Goal: Task Accomplishment & Management: Manage account settings

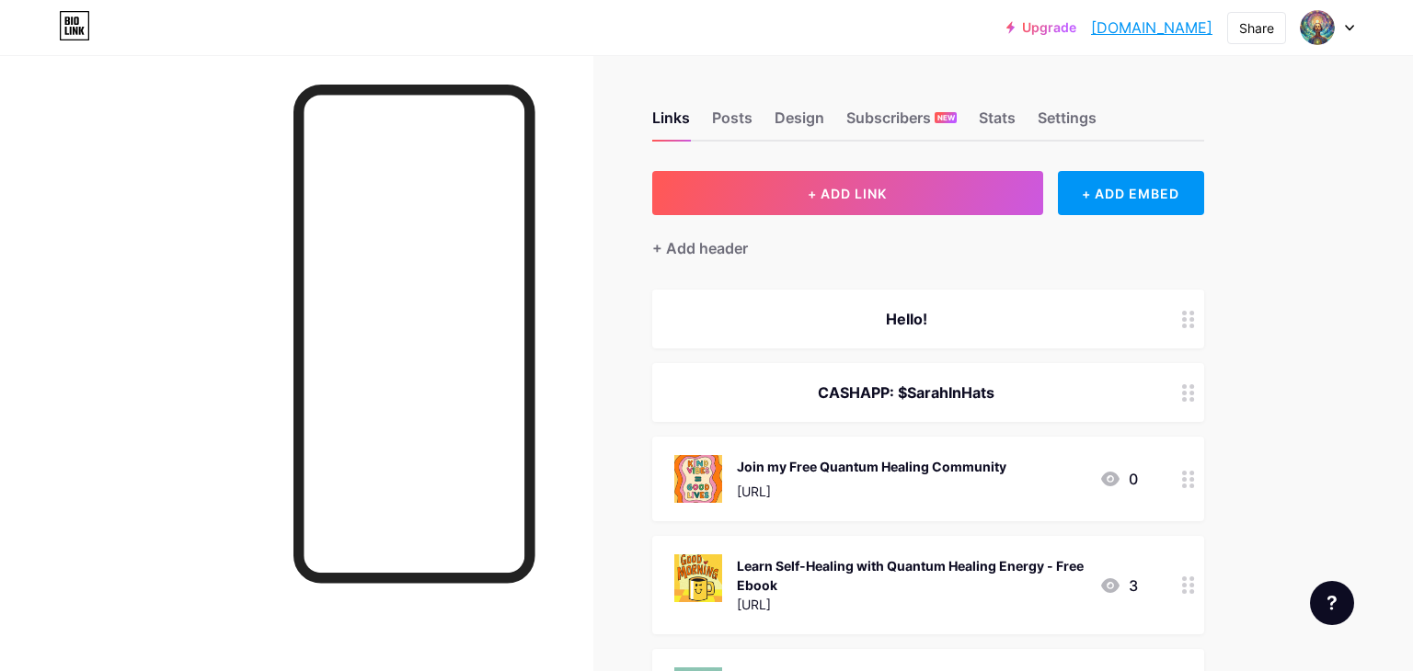
scroll to position [703, 0]
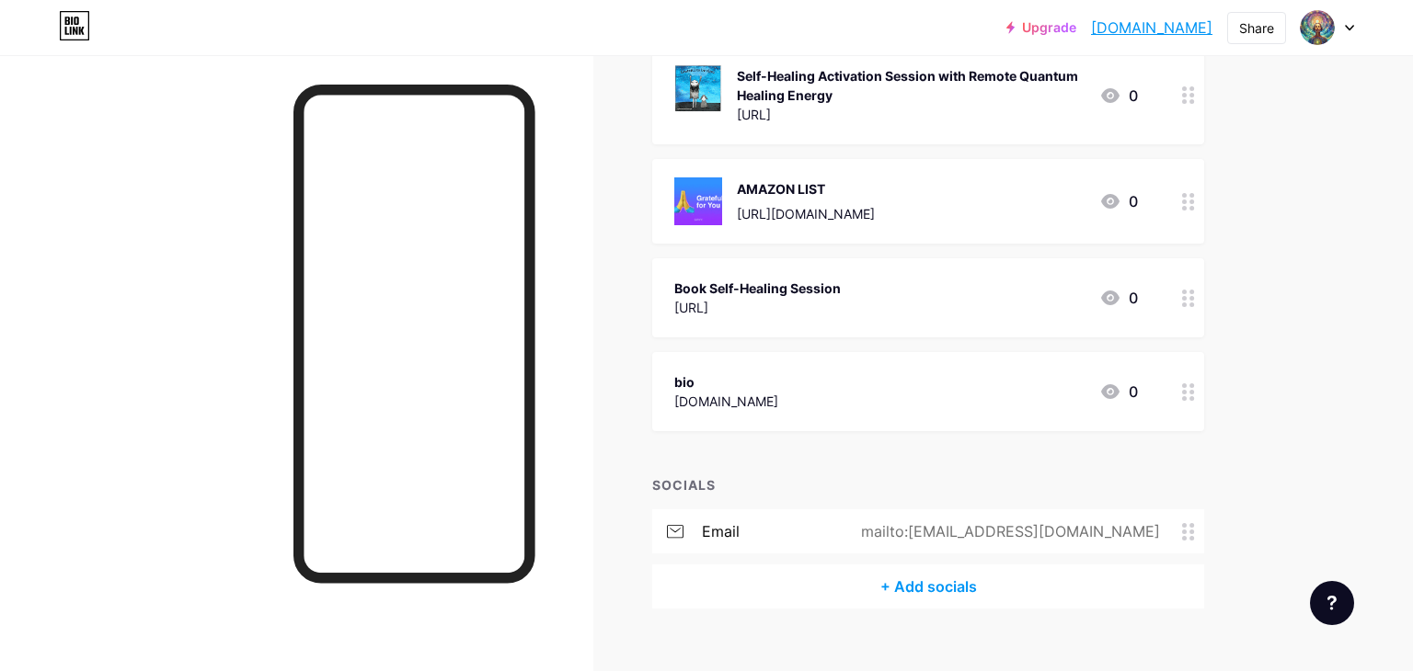
click at [1190, 200] on circle at bounding box center [1191, 202] width 5 height 5
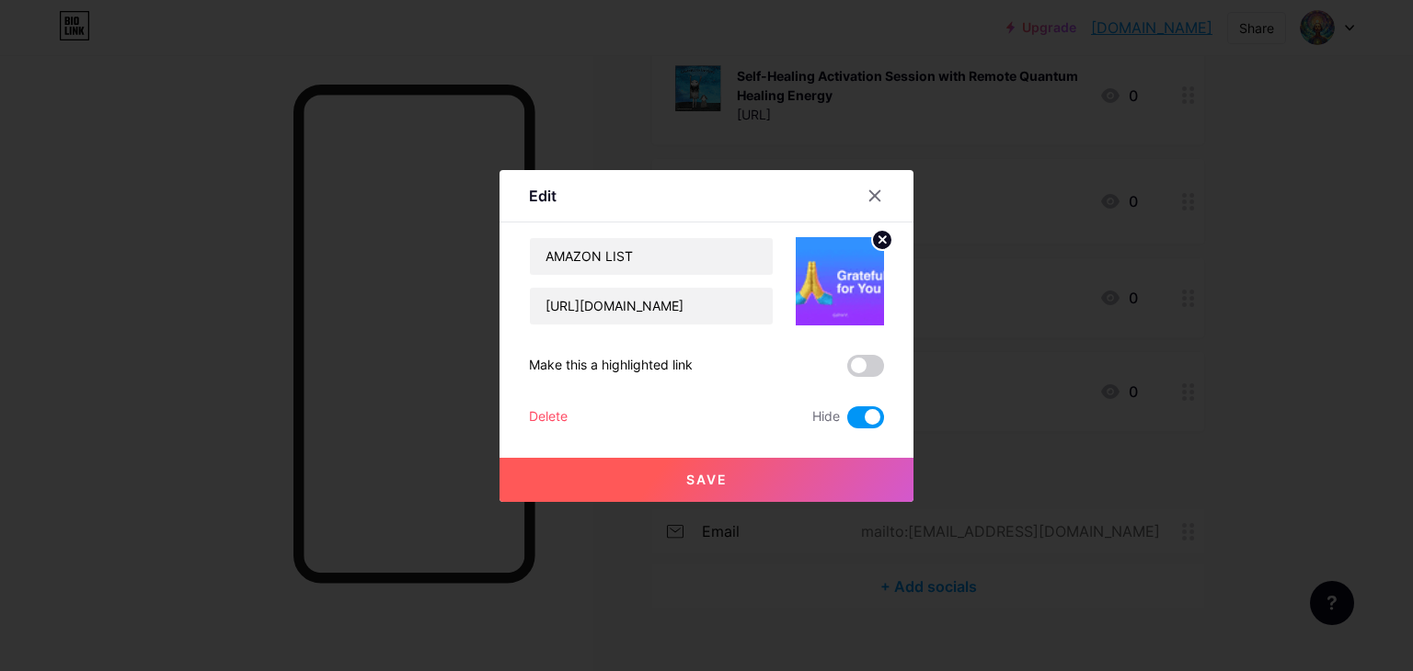
click at [718, 494] on button "Save" at bounding box center [706, 480] width 414 height 44
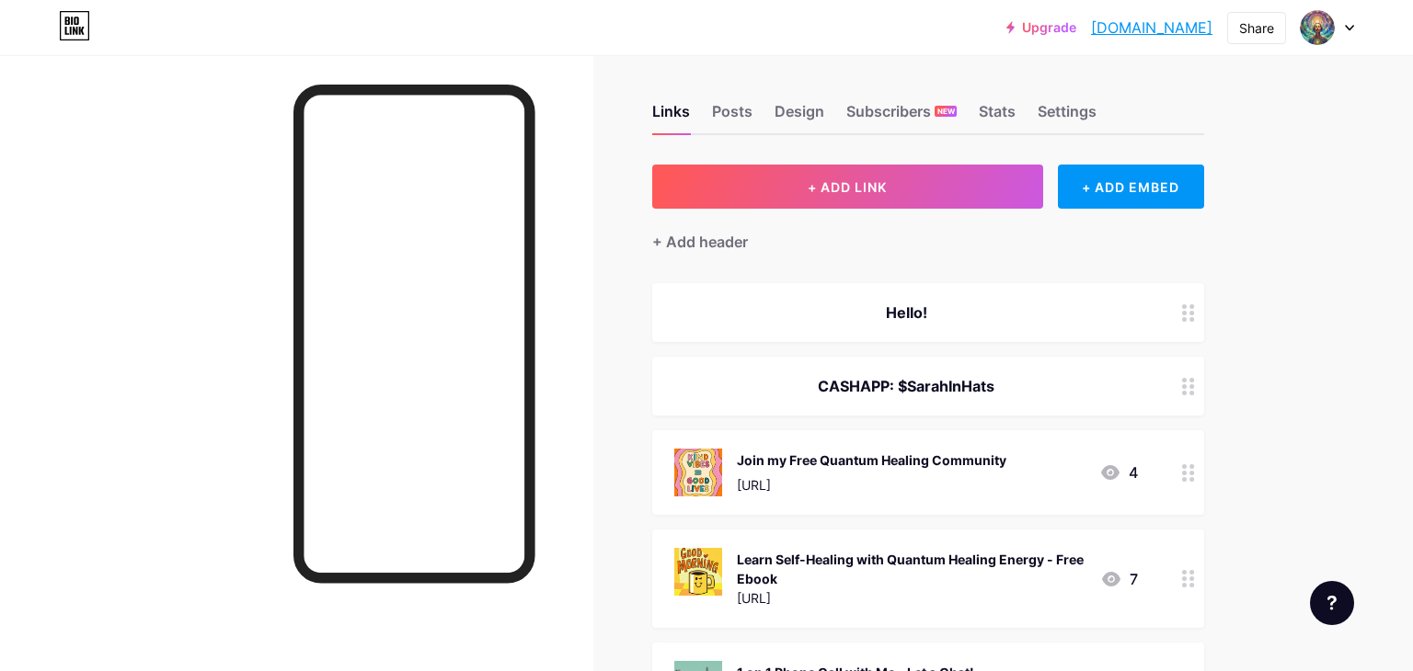
scroll to position [0, 0]
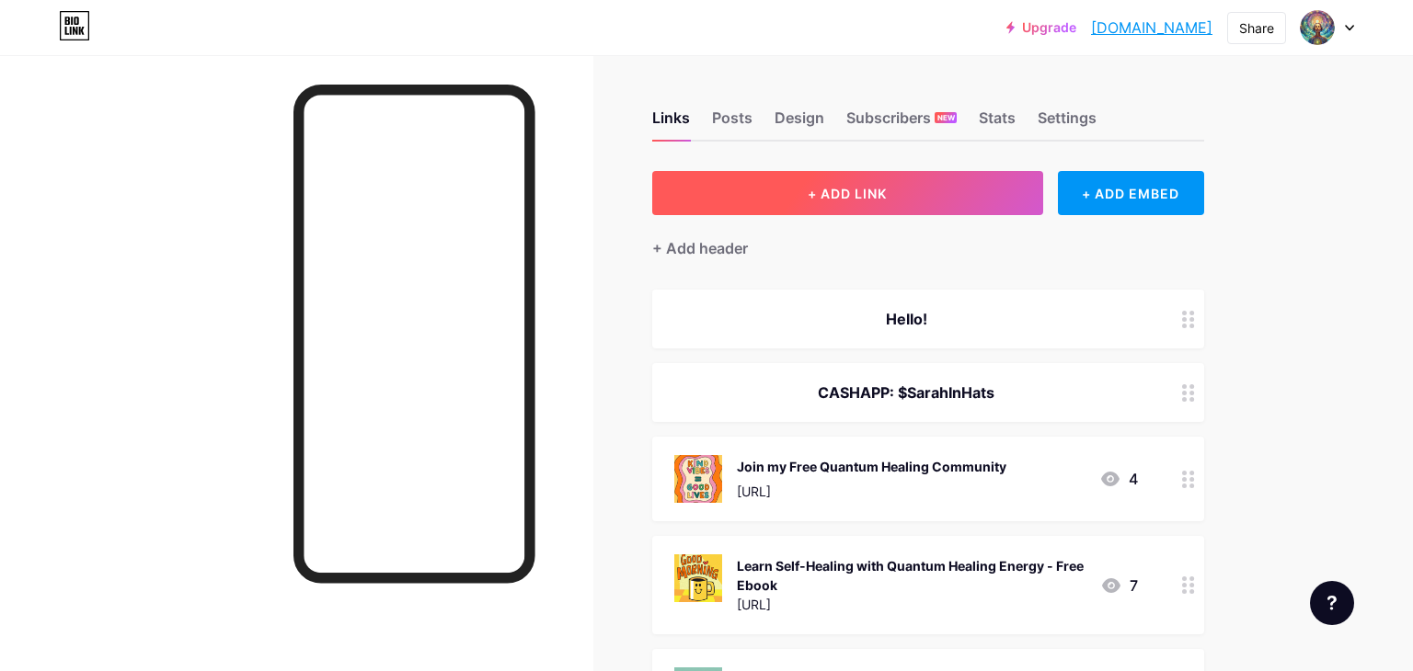
click at [845, 189] on span "+ ADD LINK" at bounding box center [846, 194] width 79 height 16
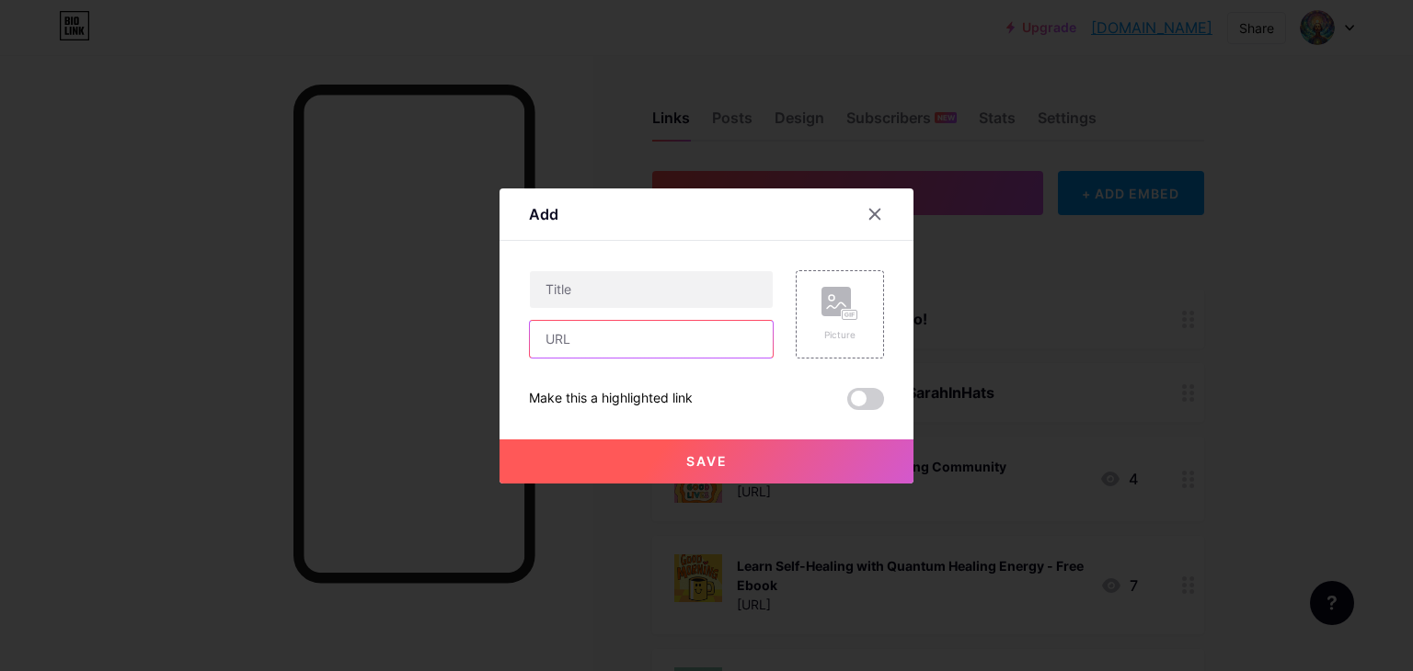
click at [635, 337] on input "text" at bounding box center [651, 339] width 243 height 37
paste input "[URL]"
type input "[URL]"
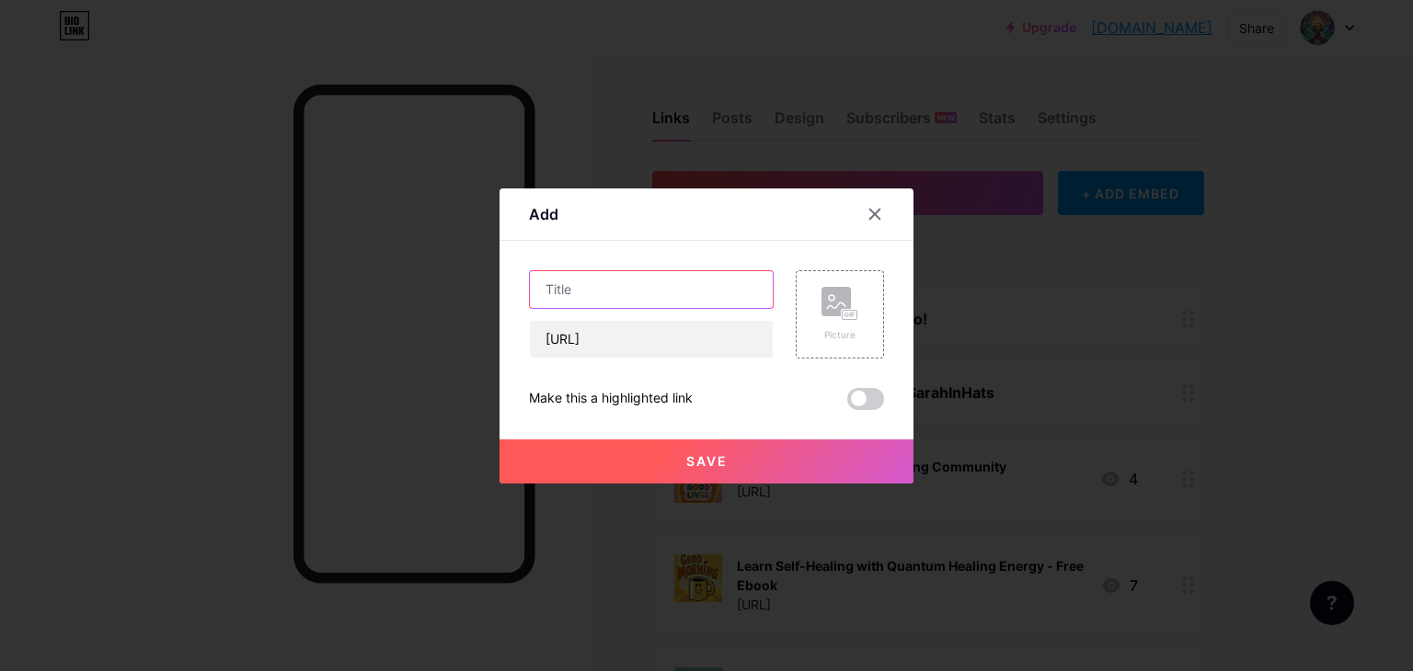
click at [644, 285] on input "text" at bounding box center [651, 289] width 243 height 37
type input "LEVEL 1: Personal Quantum Frequency during Tiktok LIVE"
drag, startPoint x: 763, startPoint y: 285, endPoint x: 479, endPoint y: 285, distance: 284.2
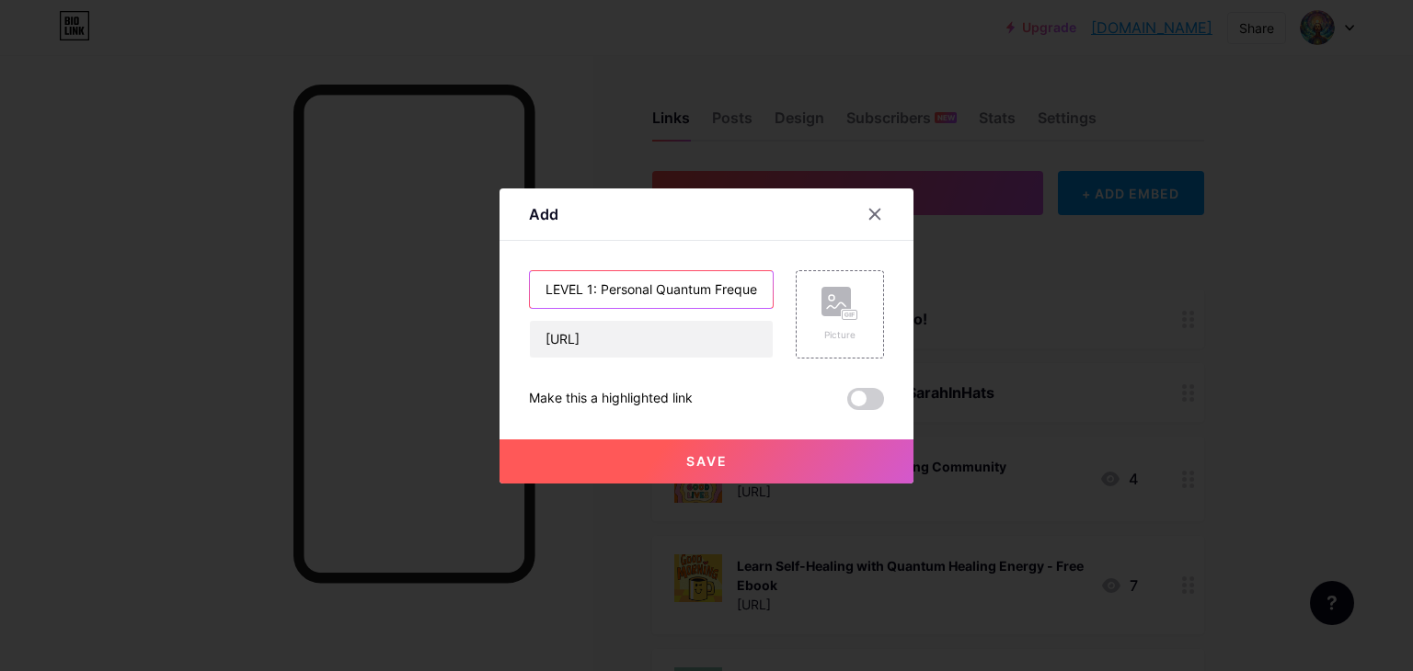
click at [479, 285] on div "Add Content YouTube Play YouTube video without leaving your page. ADD Vimeo Pla…" at bounding box center [706, 335] width 1413 height 671
click at [602, 283] on input "LEVEL 1: Personal Quantum Frequency during Tiktok LIVE" at bounding box center [651, 289] width 243 height 37
click at [831, 306] on rect at bounding box center [835, 301] width 29 height 29
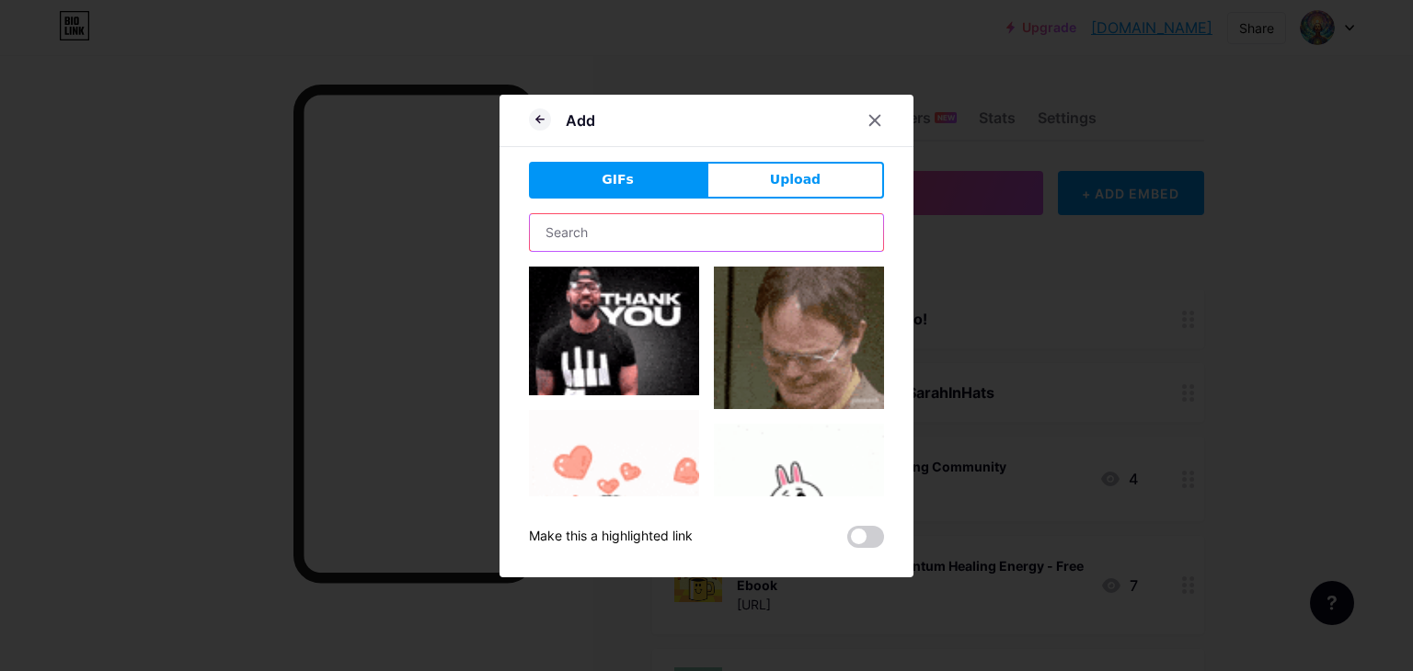
click at [669, 229] on input "text" at bounding box center [706, 232] width 353 height 37
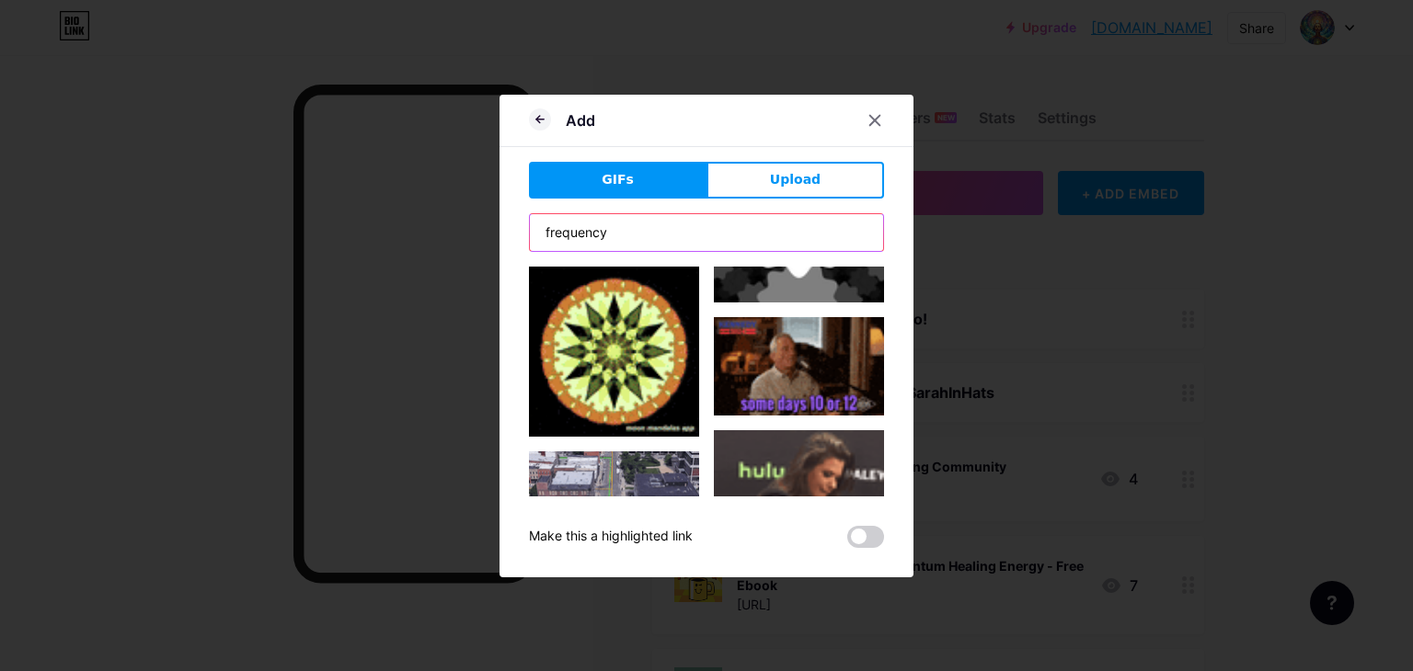
scroll to position [2254, 0]
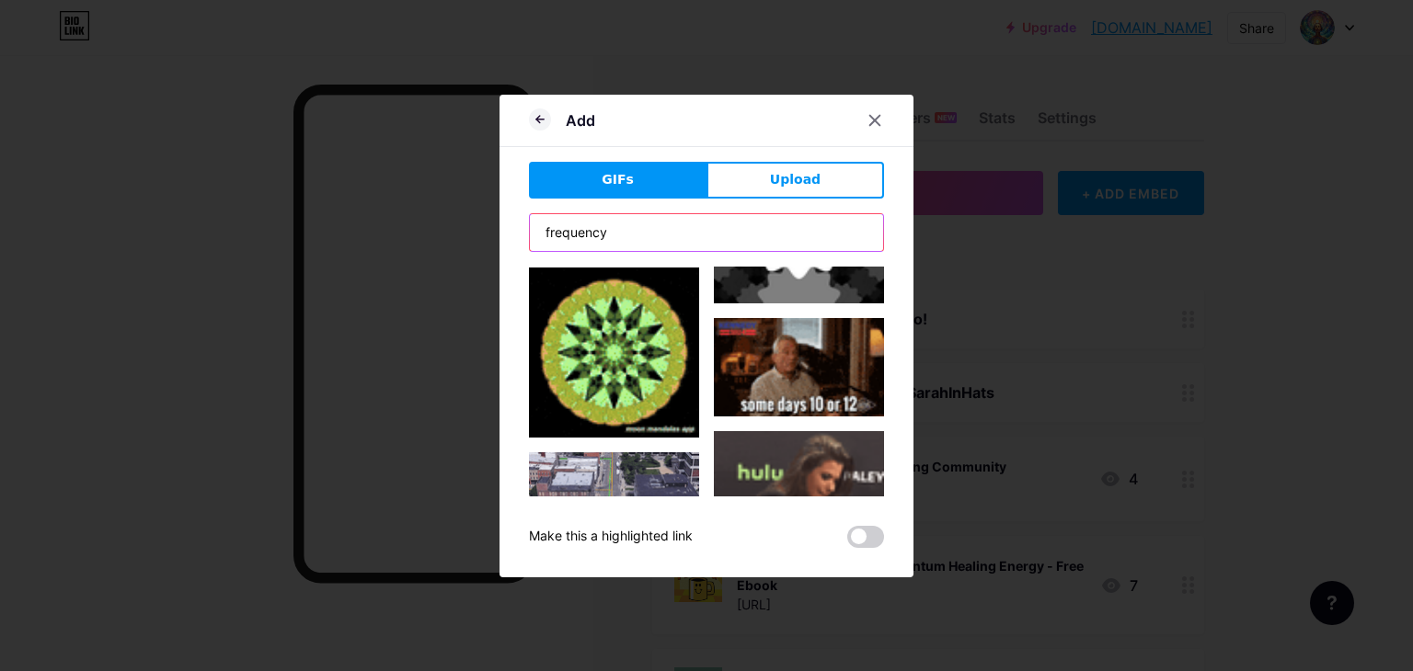
type input "frequency"
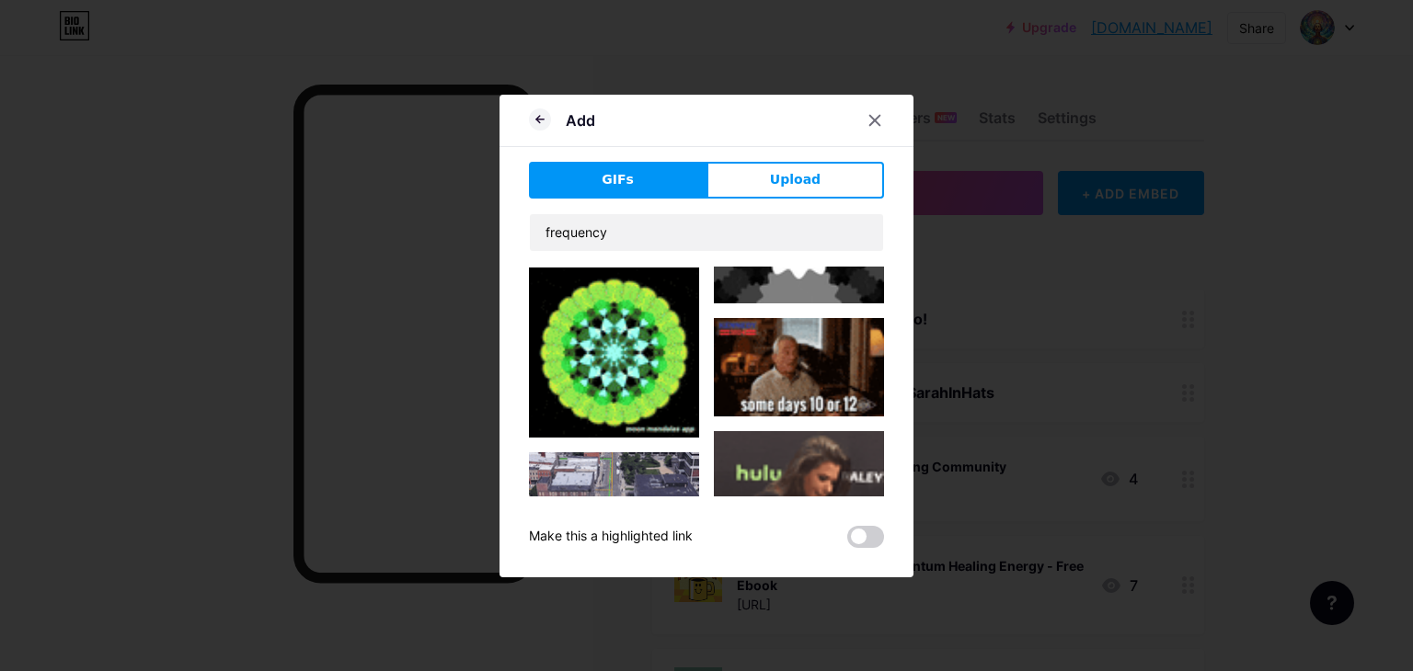
click at [606, 357] on img at bounding box center [614, 353] width 170 height 170
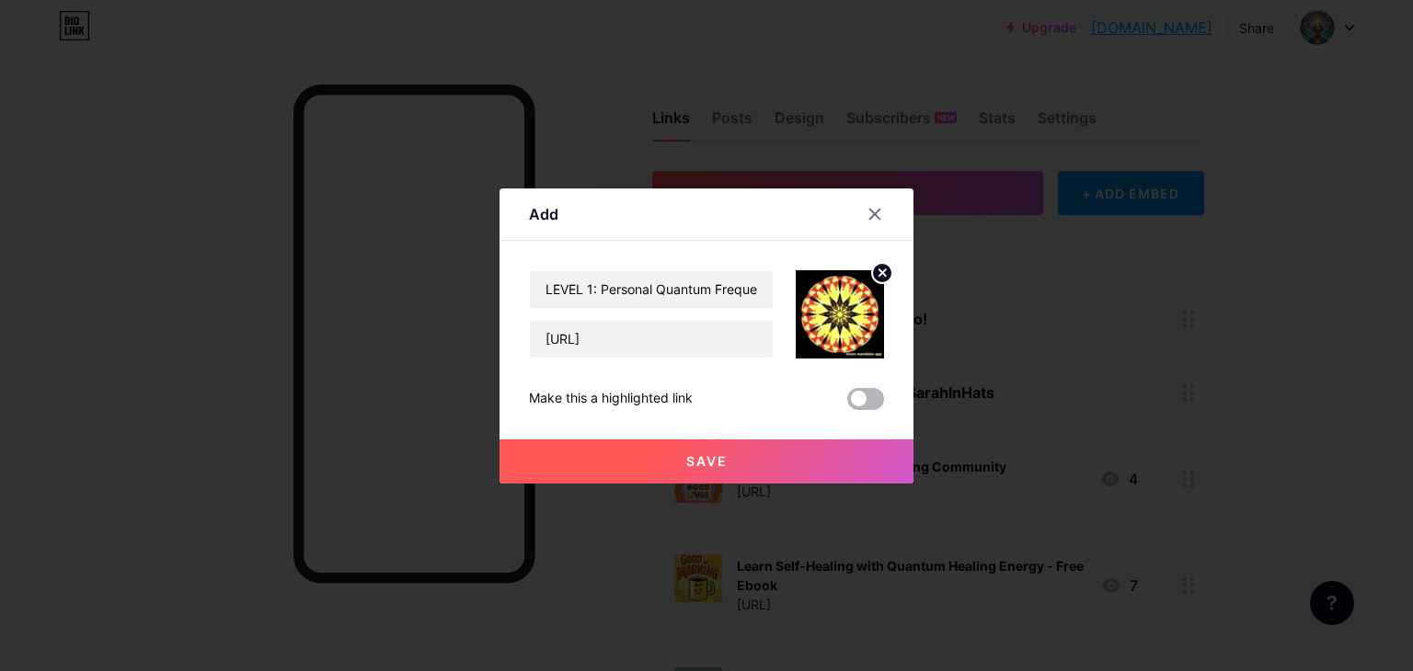
click at [859, 401] on span at bounding box center [865, 399] width 37 height 22
click at [847, 404] on input "checkbox" at bounding box center [847, 404] width 0 height 0
click at [697, 463] on span "Save" at bounding box center [706, 461] width 41 height 16
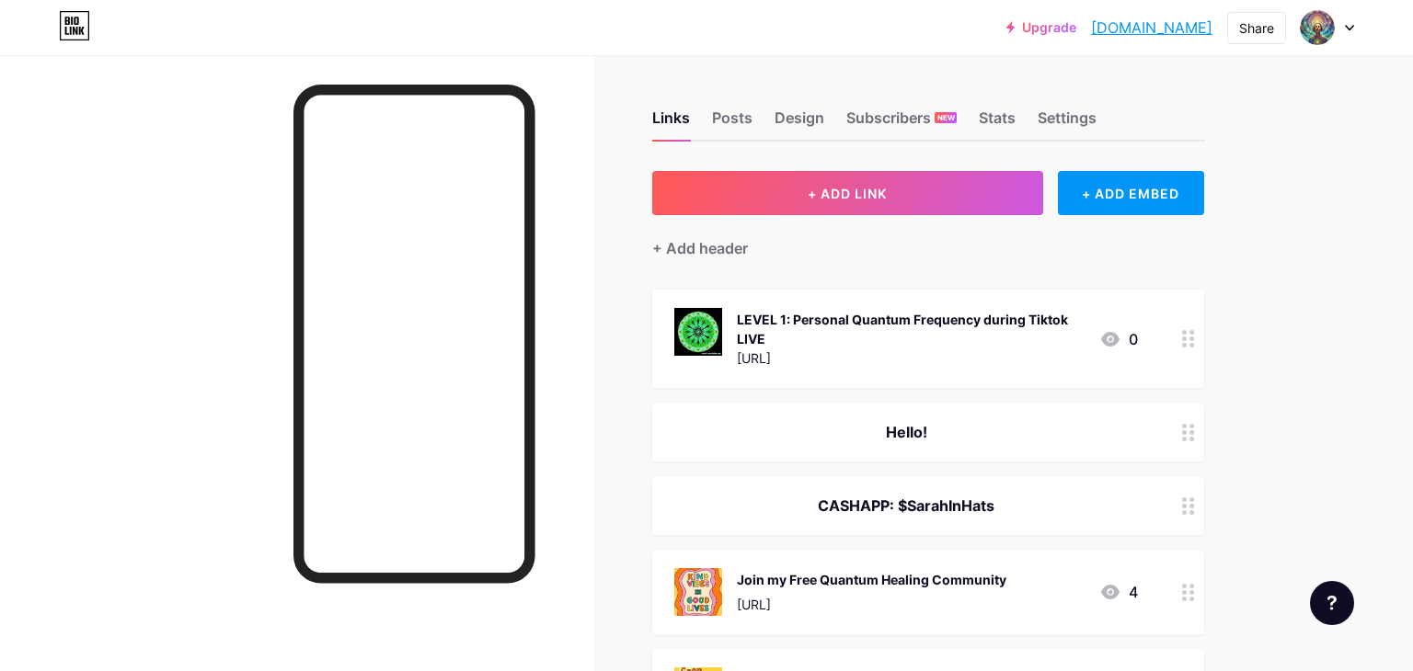
drag, startPoint x: 1016, startPoint y: 315, endPoint x: 1009, endPoint y: 402, distance: 87.7
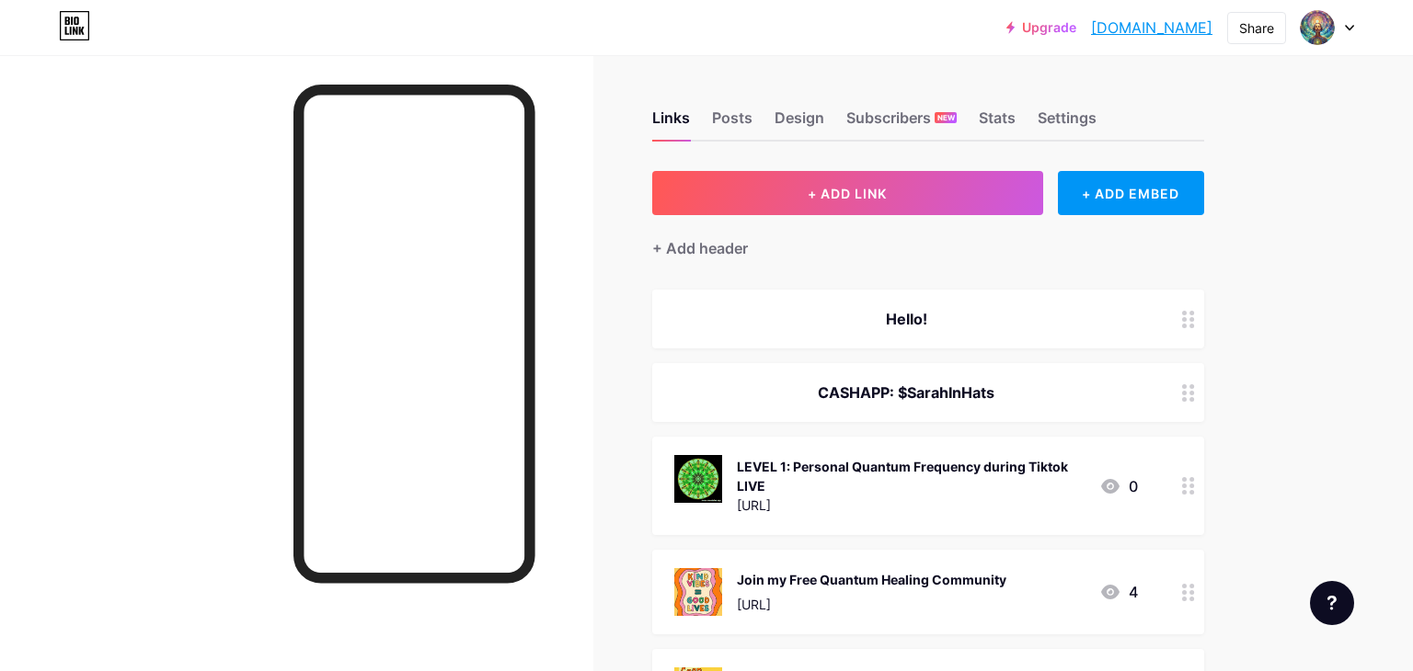
click at [1185, 484] on circle at bounding box center [1184, 486] width 5 height 5
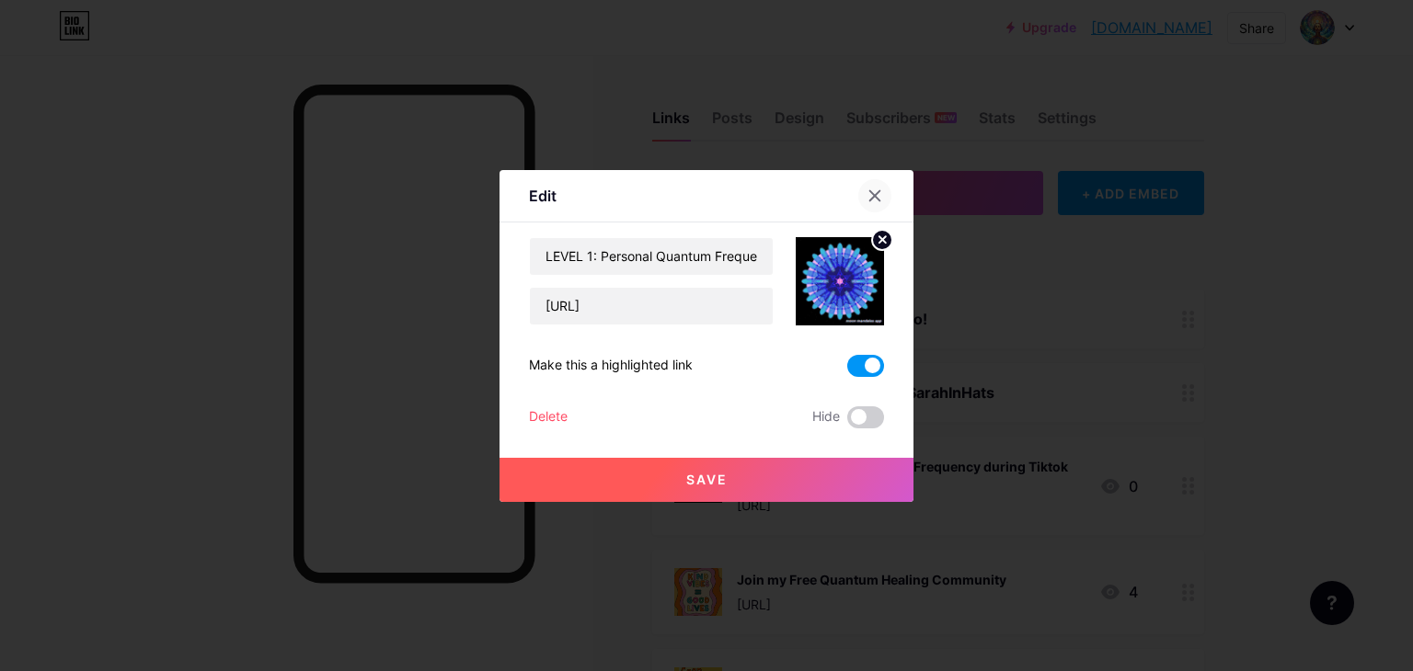
click at [877, 198] on icon at bounding box center [875, 195] width 10 height 10
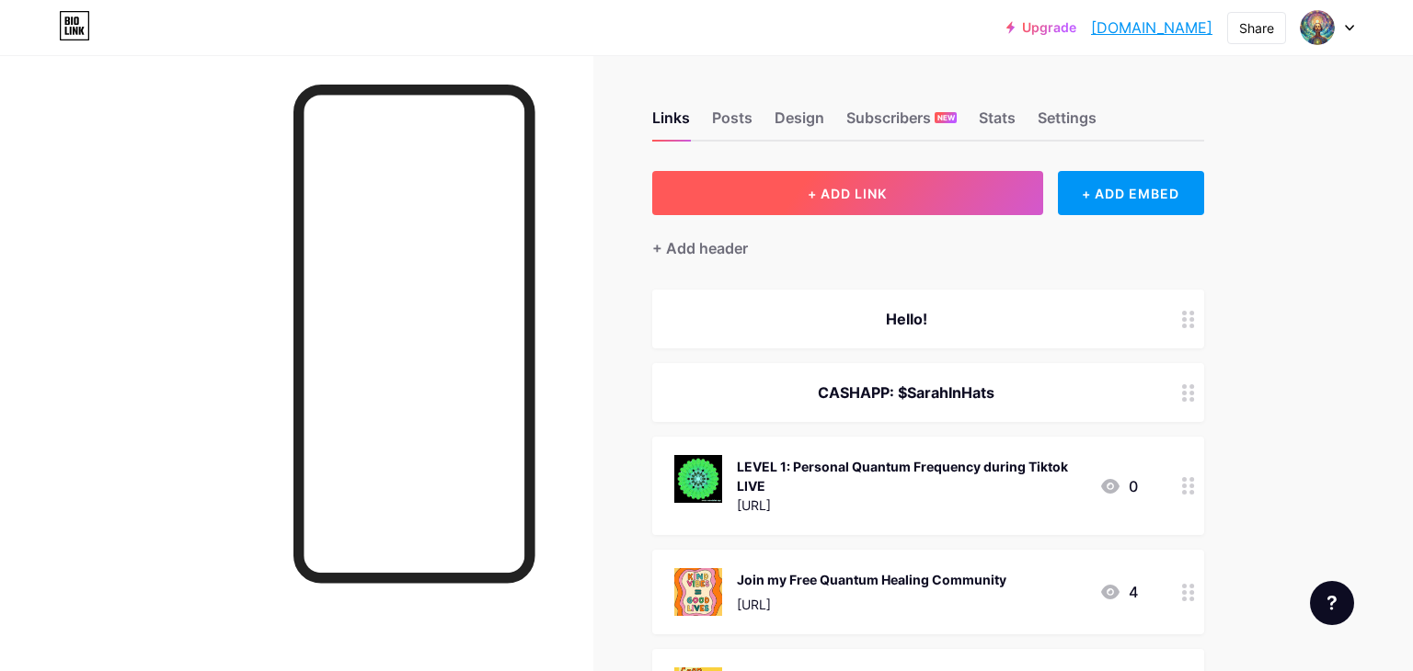
click at [852, 195] on span "+ ADD LINK" at bounding box center [846, 194] width 79 height 16
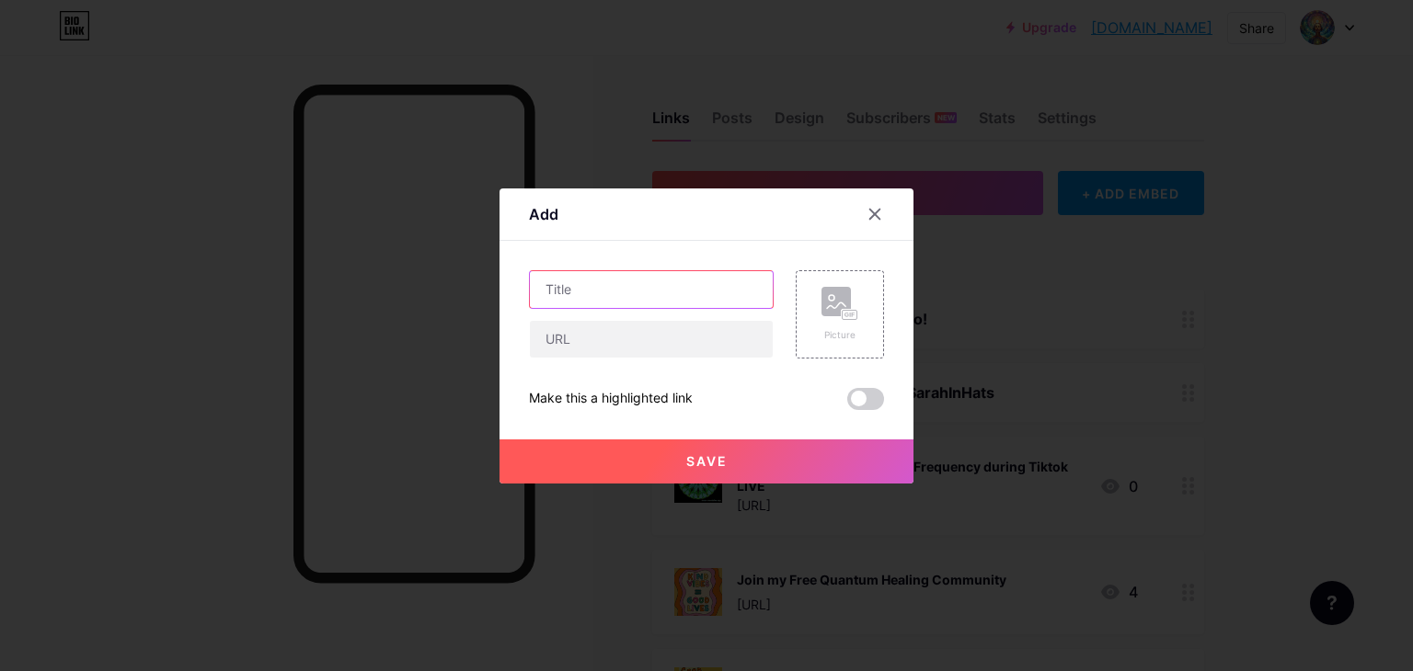
click at [677, 285] on input "text" at bounding box center [651, 289] width 243 height 37
paste input "LEVEL 1: Personal Quantum Frequency during Tiktok LIVE"
click at [586, 291] on input "LEVEL 1: Personal Quantum Frequency during Tiktok LIVE" at bounding box center [651, 289] width 243 height 37
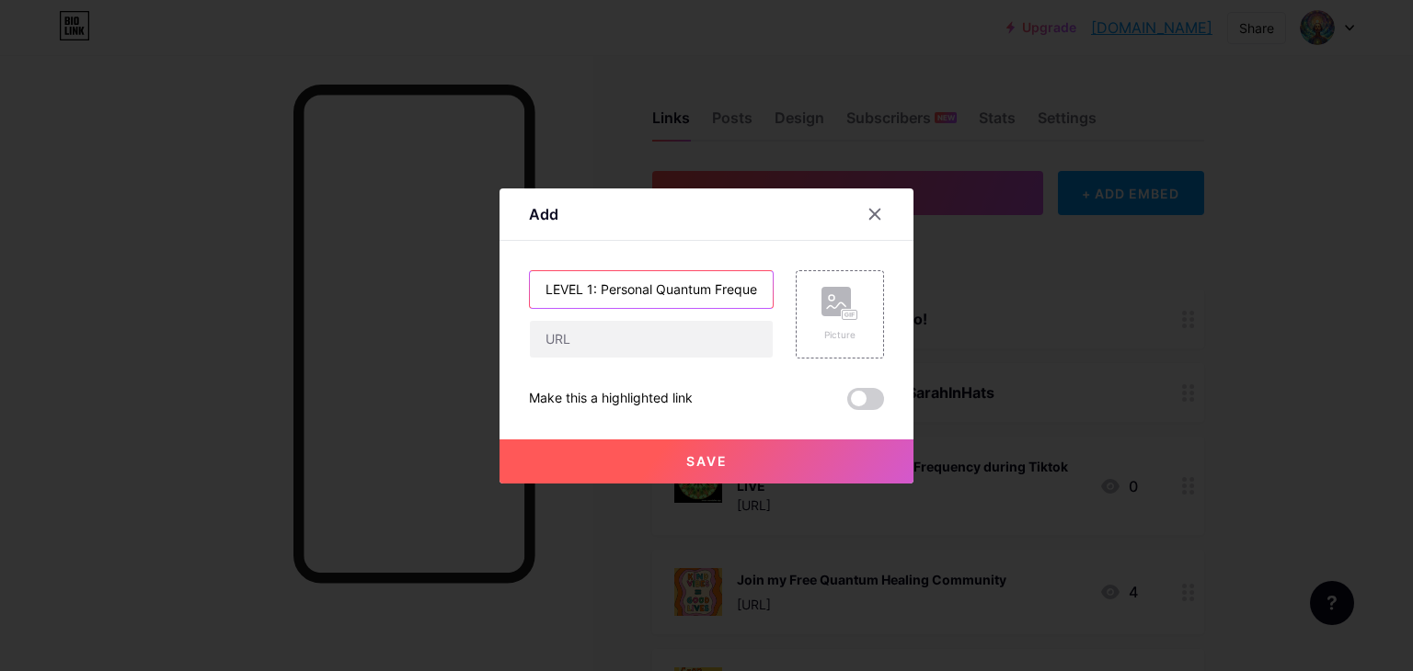
click at [593, 285] on input "LEVEL 1: Personal Quantum Frequency during Tiktok LIVE" at bounding box center [651, 289] width 243 height 37
type input "LEVEL 2: Personal Quantum Frequency during Tiktok LIVE"
click at [861, 405] on span at bounding box center [865, 399] width 37 height 22
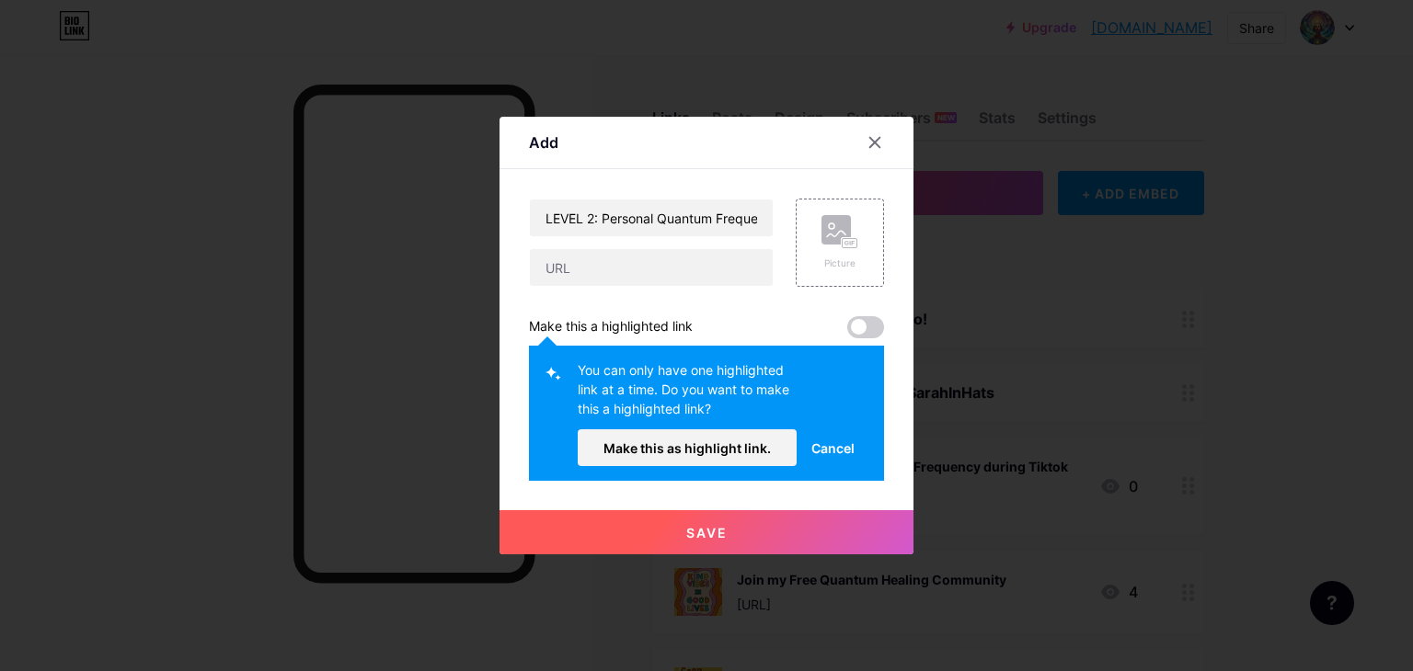
click at [845, 447] on span "Cancel" at bounding box center [832, 448] width 43 height 19
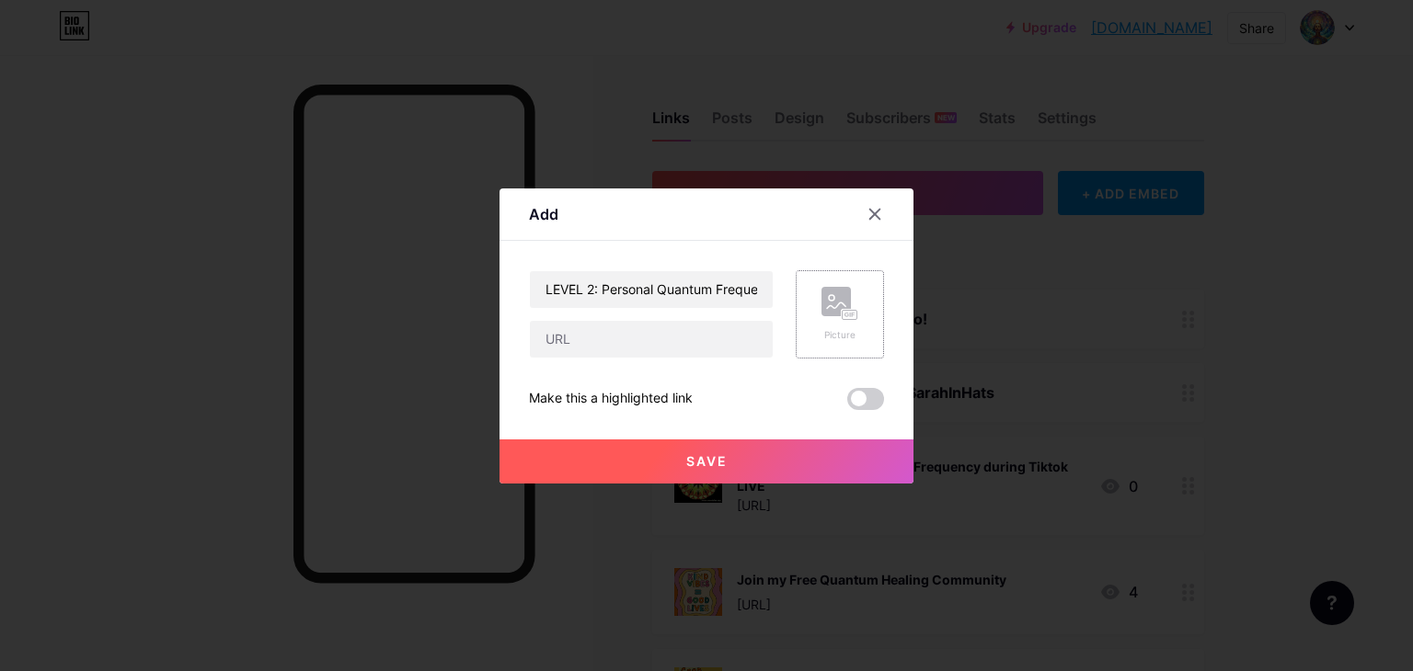
click at [844, 315] on icon at bounding box center [846, 315] width 5 height 5
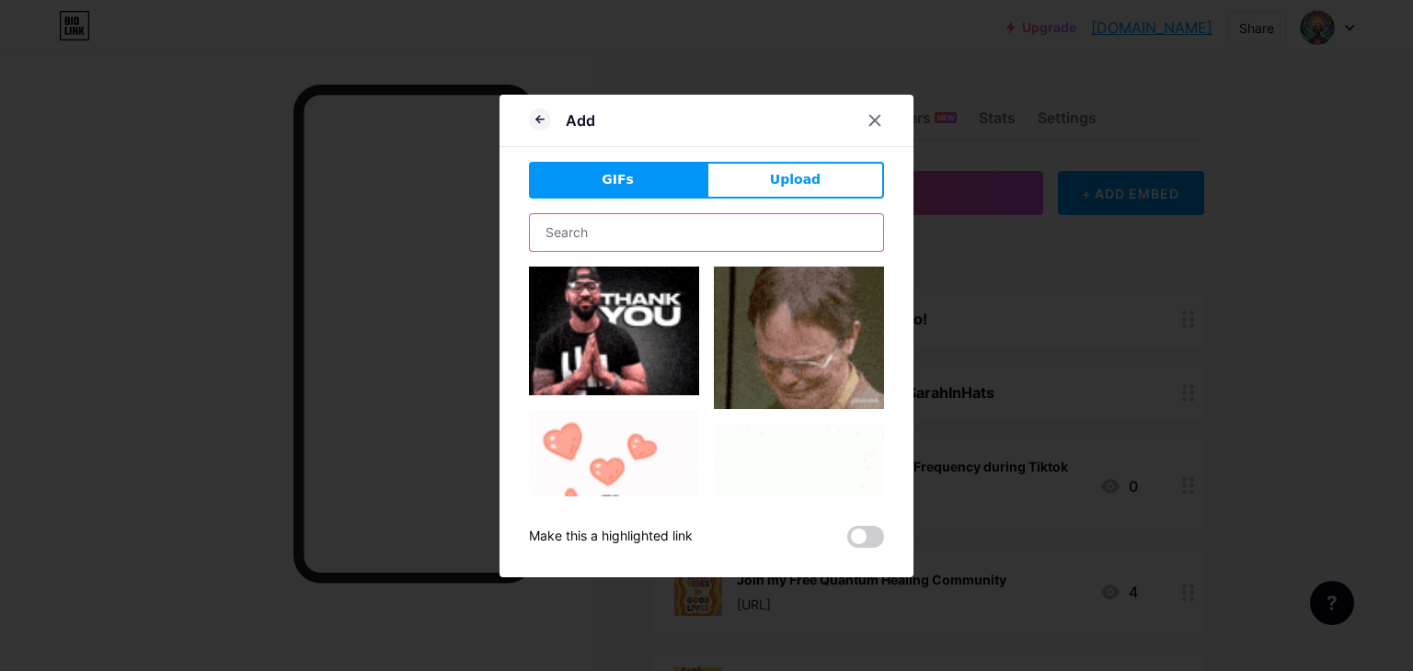
click at [681, 232] on input "text" at bounding box center [706, 232] width 353 height 37
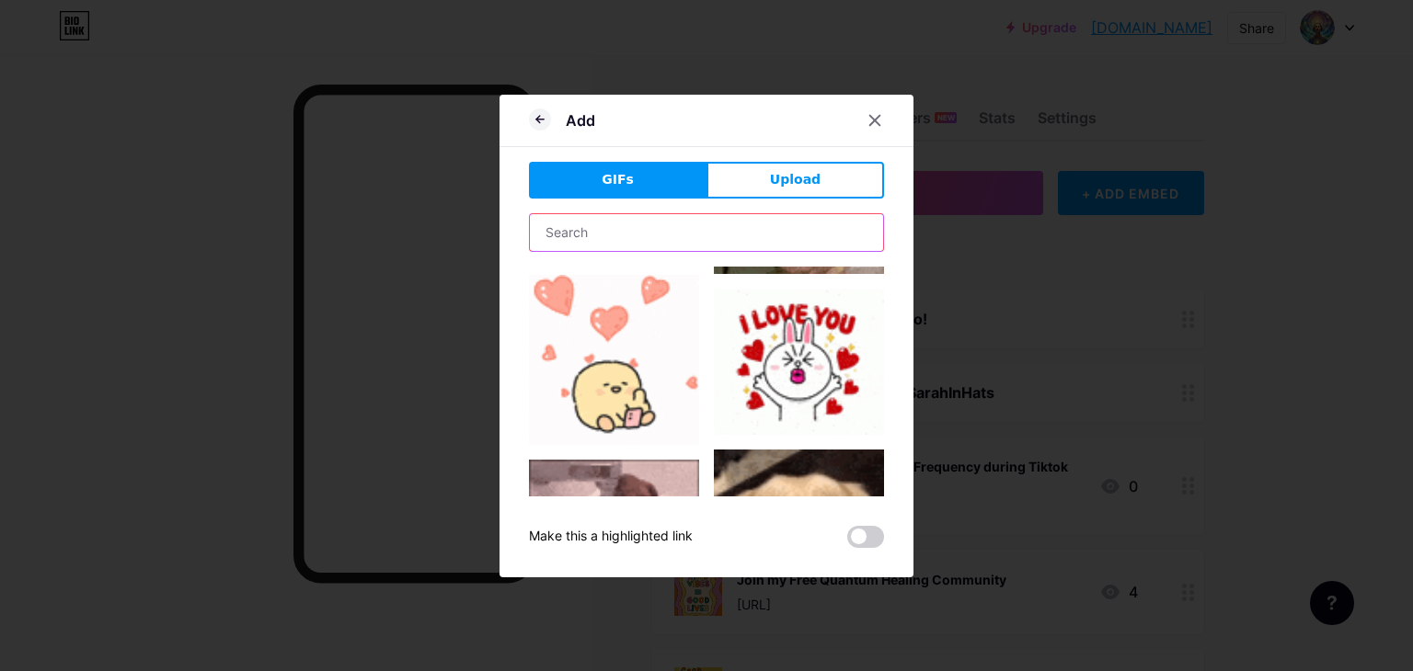
scroll to position [88, 0]
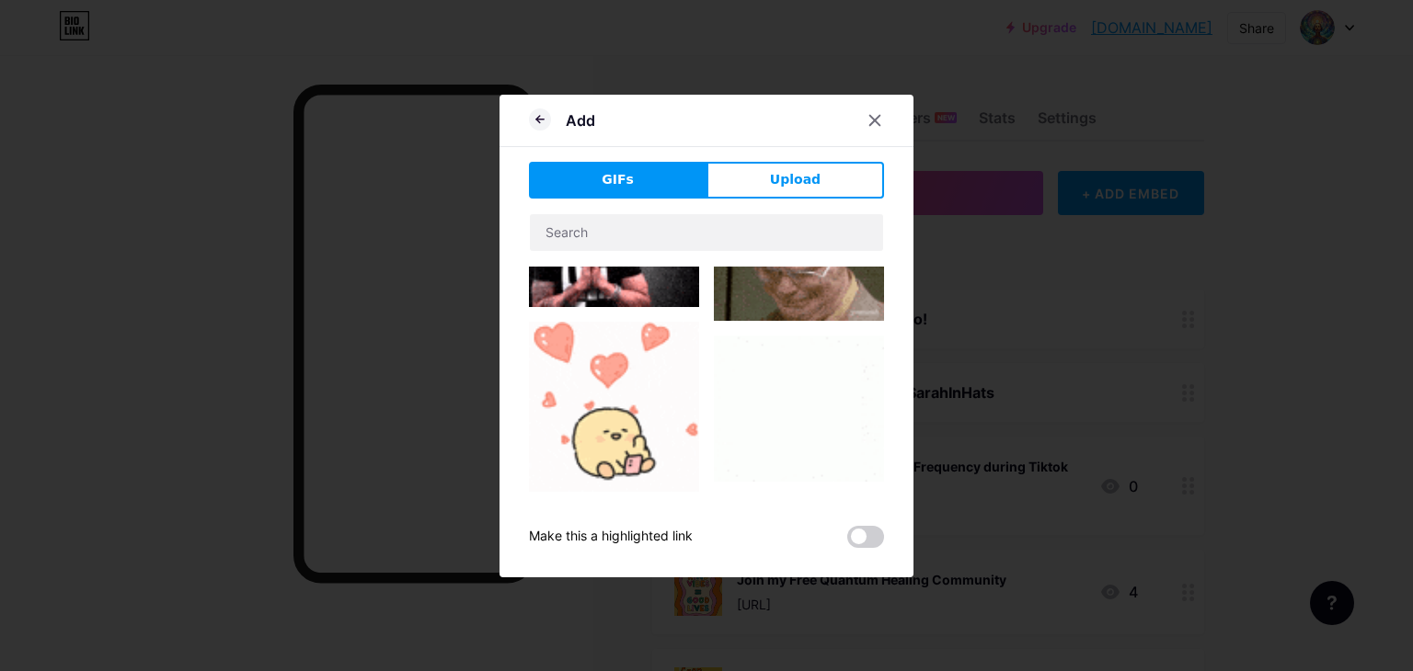
click at [635, 414] on img at bounding box center [614, 407] width 170 height 170
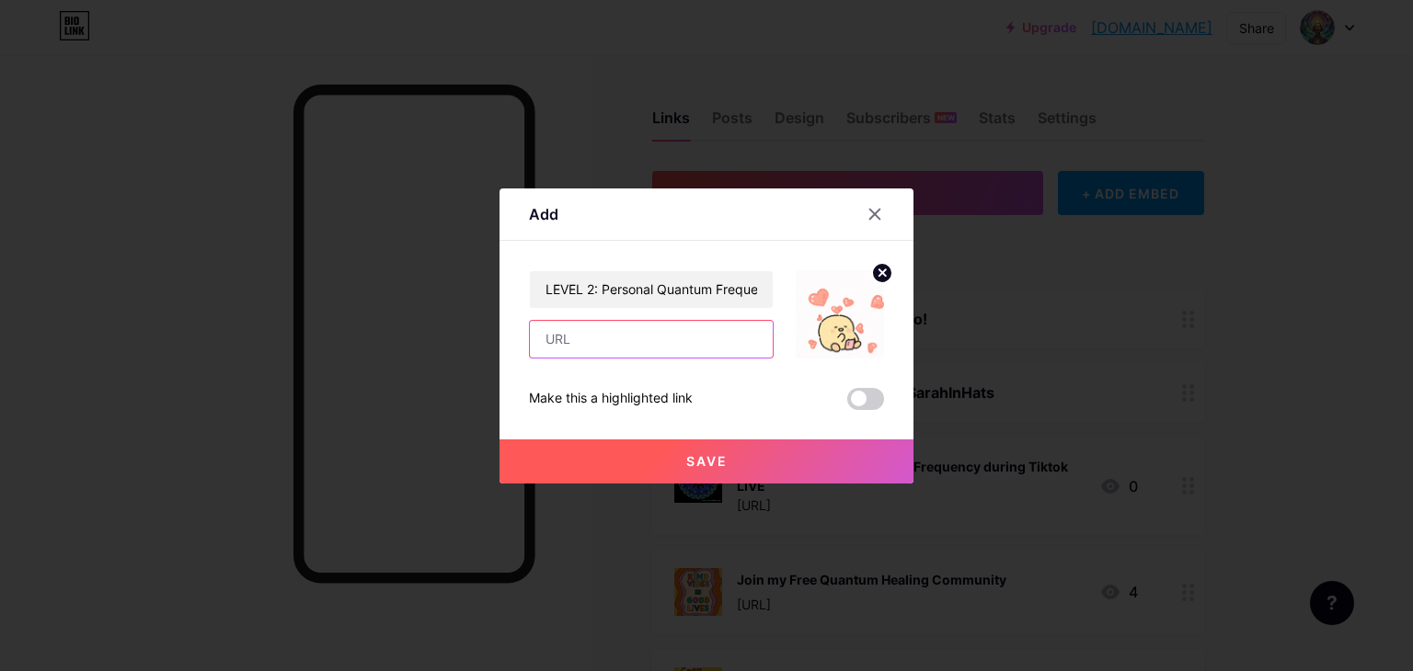
click at [647, 345] on input "text" at bounding box center [651, 339] width 243 height 37
paste input "[URL]"
type input "[URL]"
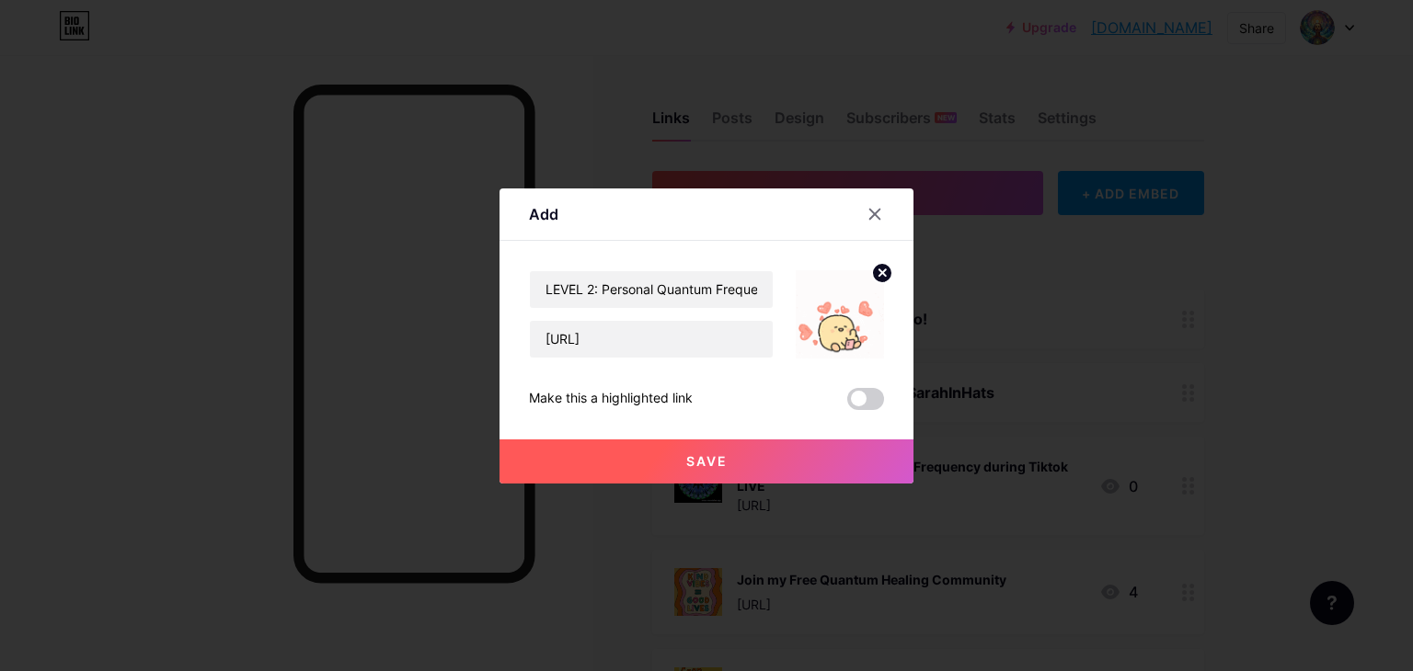
click at [710, 464] on span "Save" at bounding box center [706, 461] width 41 height 16
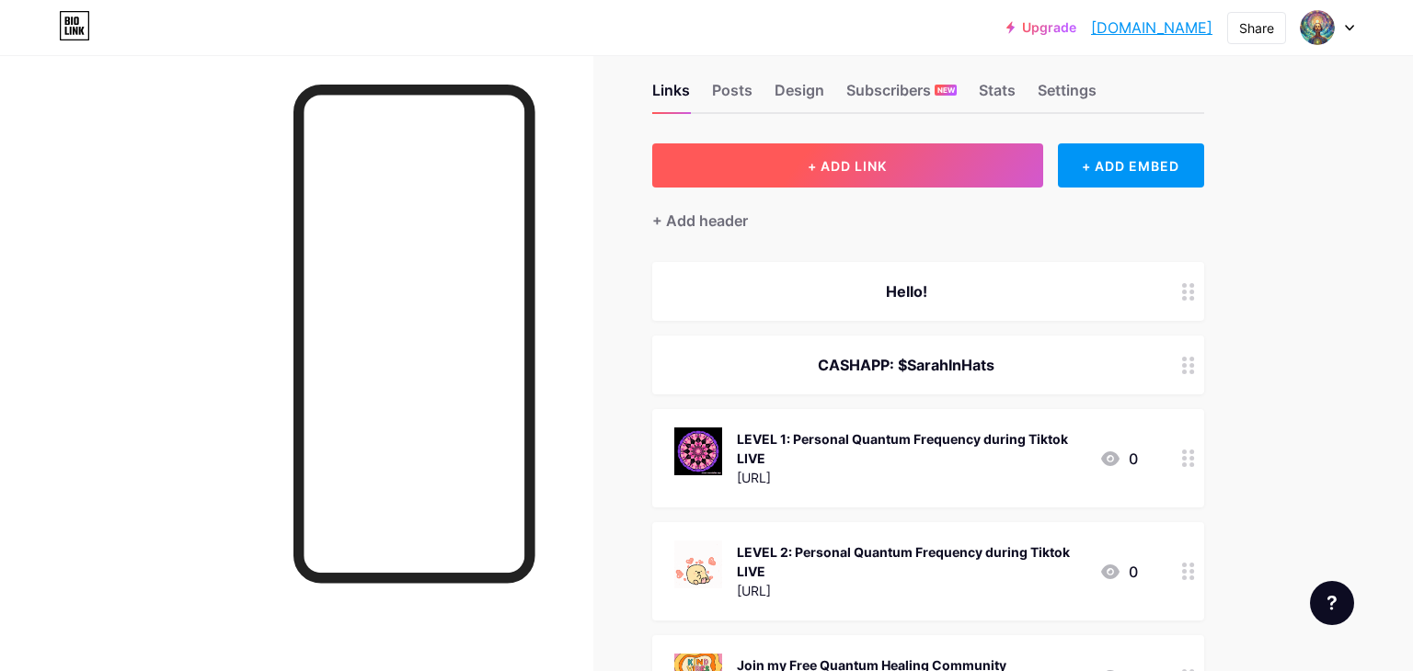
scroll to position [25, 0]
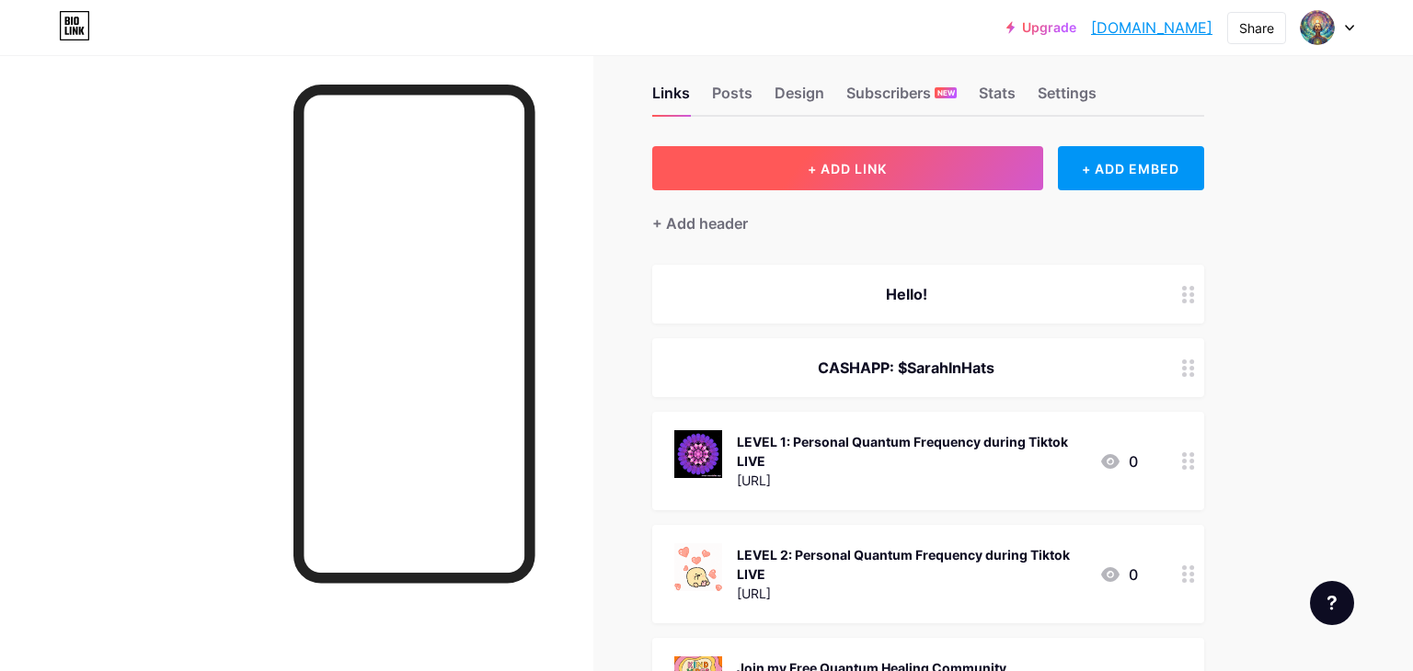
click at [849, 168] on span "+ ADD LINK" at bounding box center [846, 169] width 79 height 16
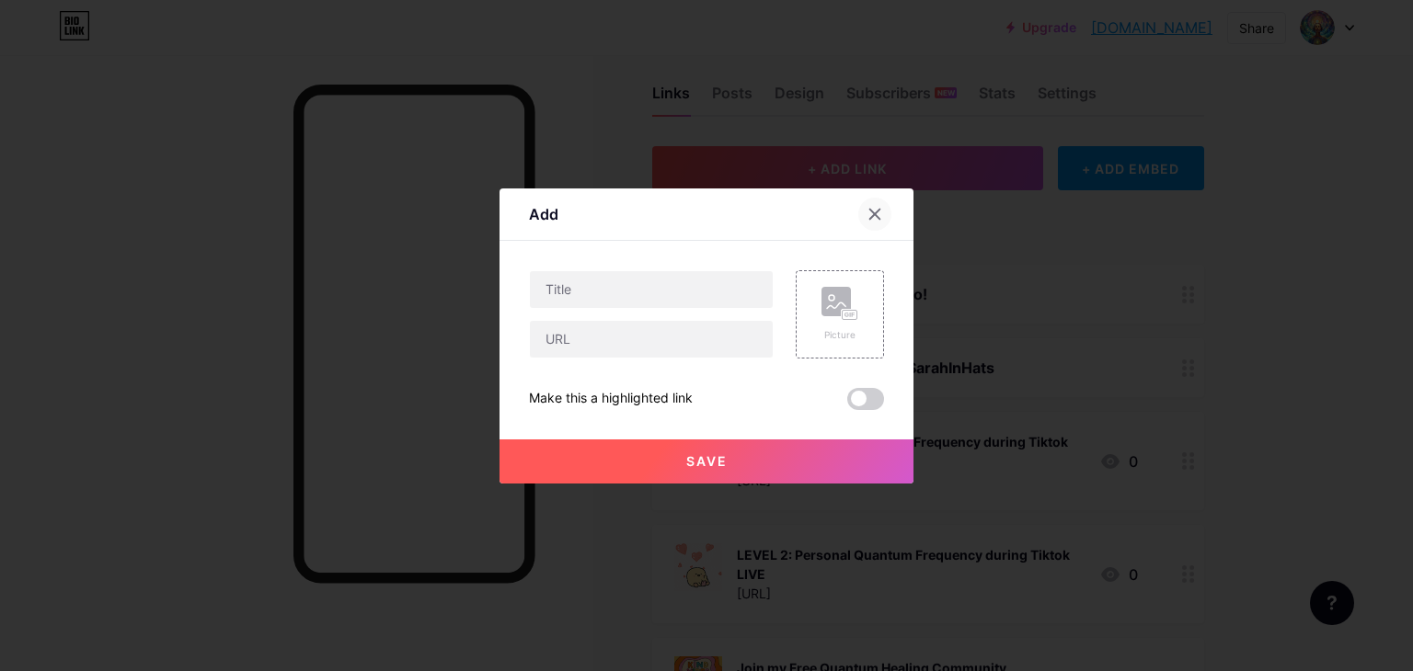
click at [873, 218] on icon at bounding box center [874, 214] width 15 height 15
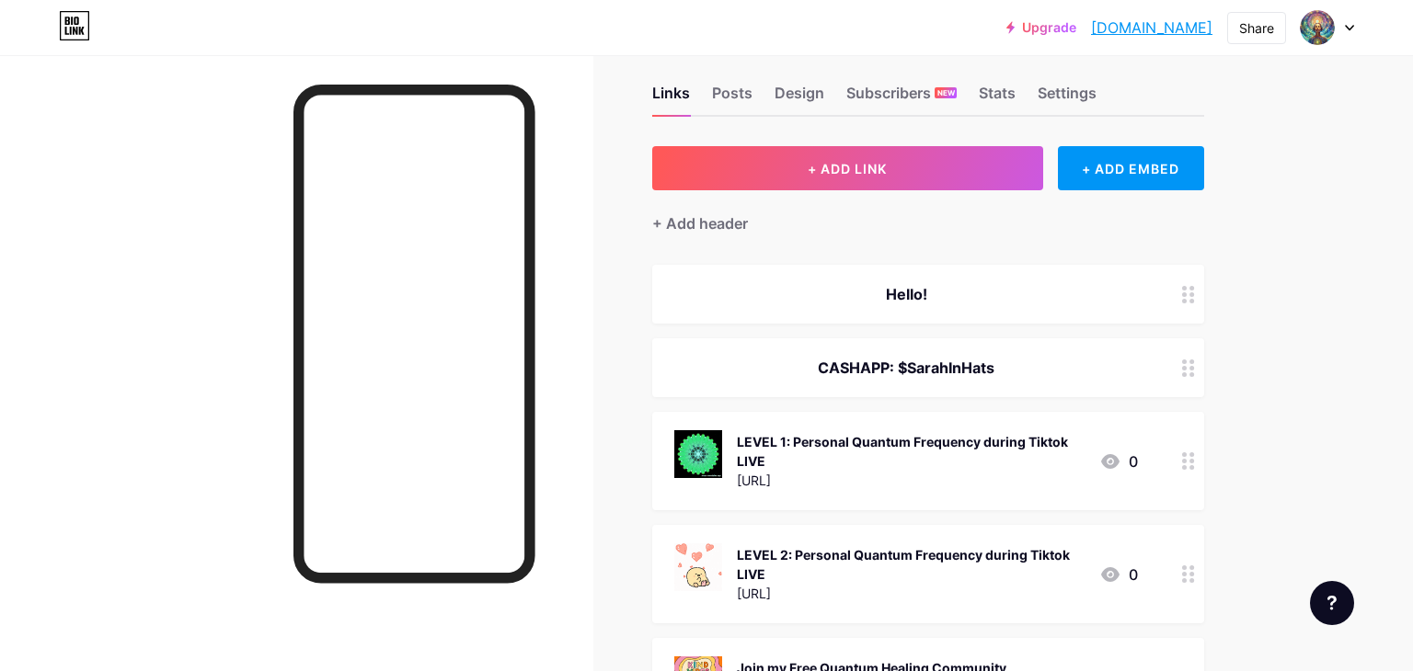
drag, startPoint x: 794, startPoint y: 458, endPoint x: 722, endPoint y: 426, distance: 78.6
click at [722, 426] on div "LEVEL 1: Personal Quantum Frequency during Tiktok LIVE [URL] 0" at bounding box center [928, 461] width 552 height 98
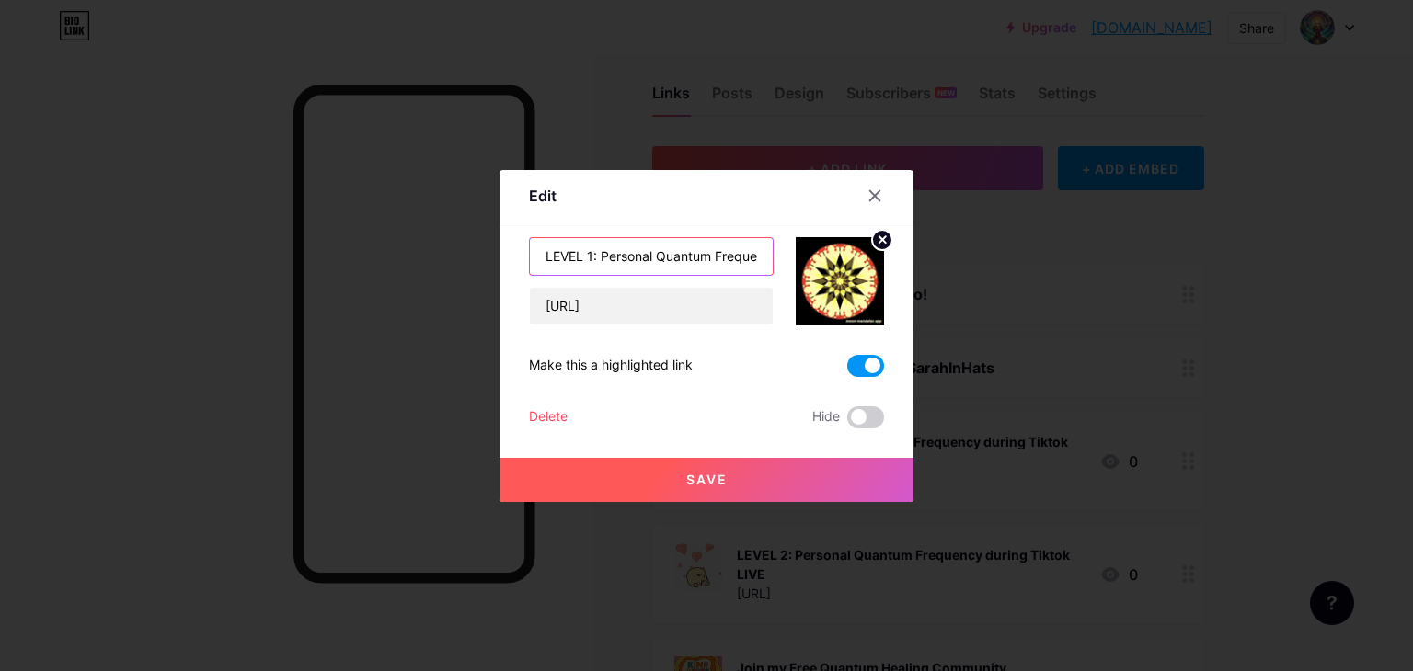
scroll to position [0, 136]
drag, startPoint x: 539, startPoint y: 255, endPoint x: 848, endPoint y: 248, distance: 309.1
click at [848, 248] on div "LEVEL 1: Personal Quantum Frequency during Tiktok LIVE [URL]" at bounding box center [706, 281] width 355 height 88
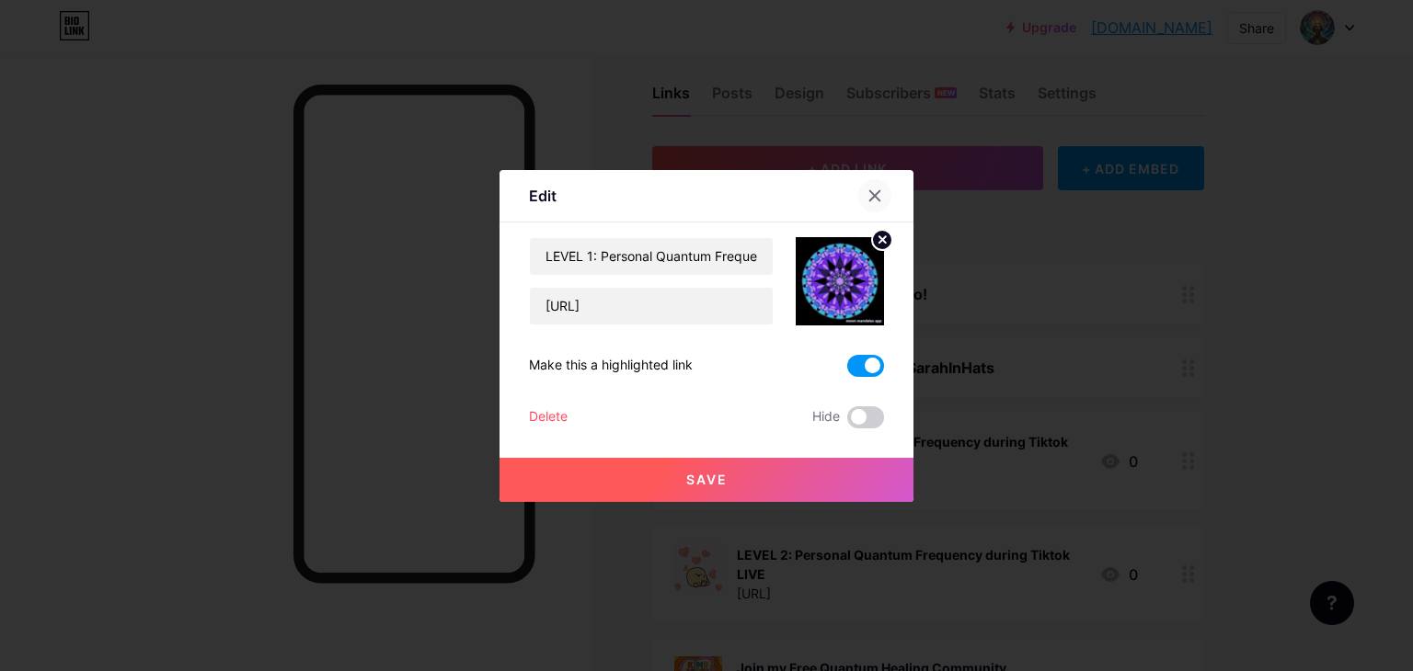
click at [880, 197] on icon at bounding box center [874, 196] width 15 height 15
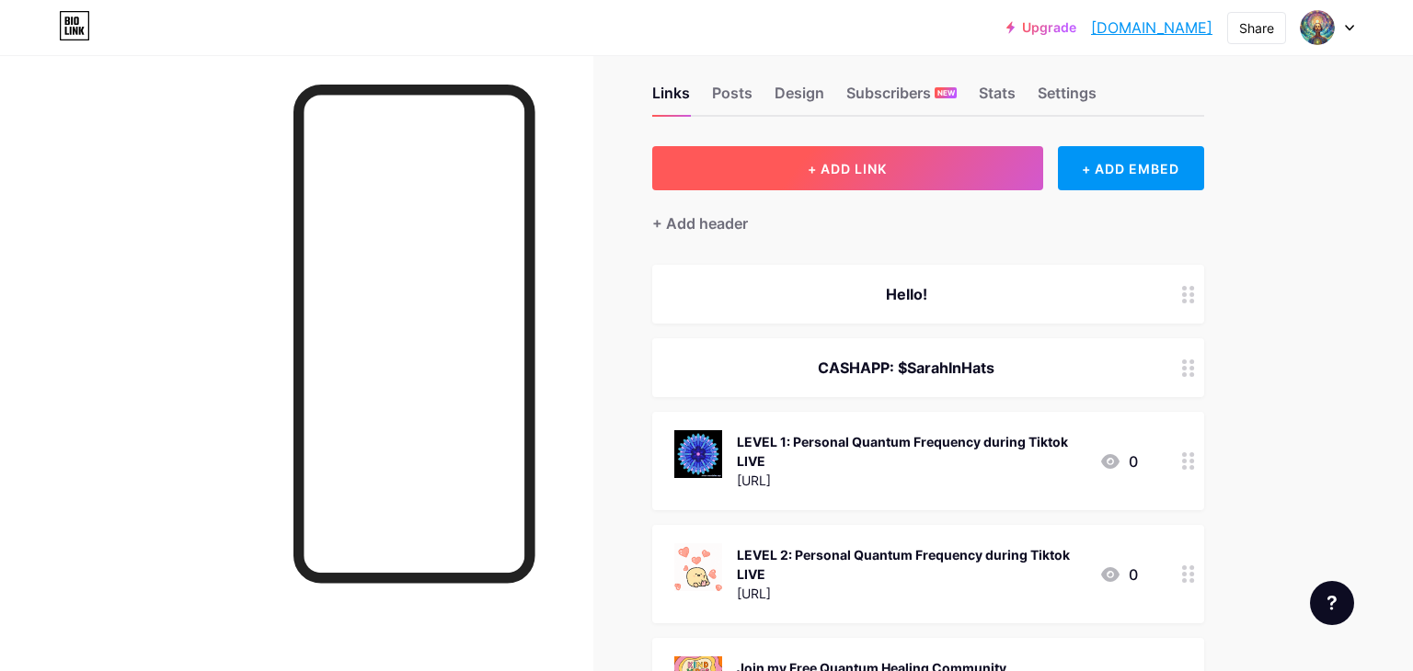
click at [883, 166] on span "+ ADD LINK" at bounding box center [846, 169] width 79 height 16
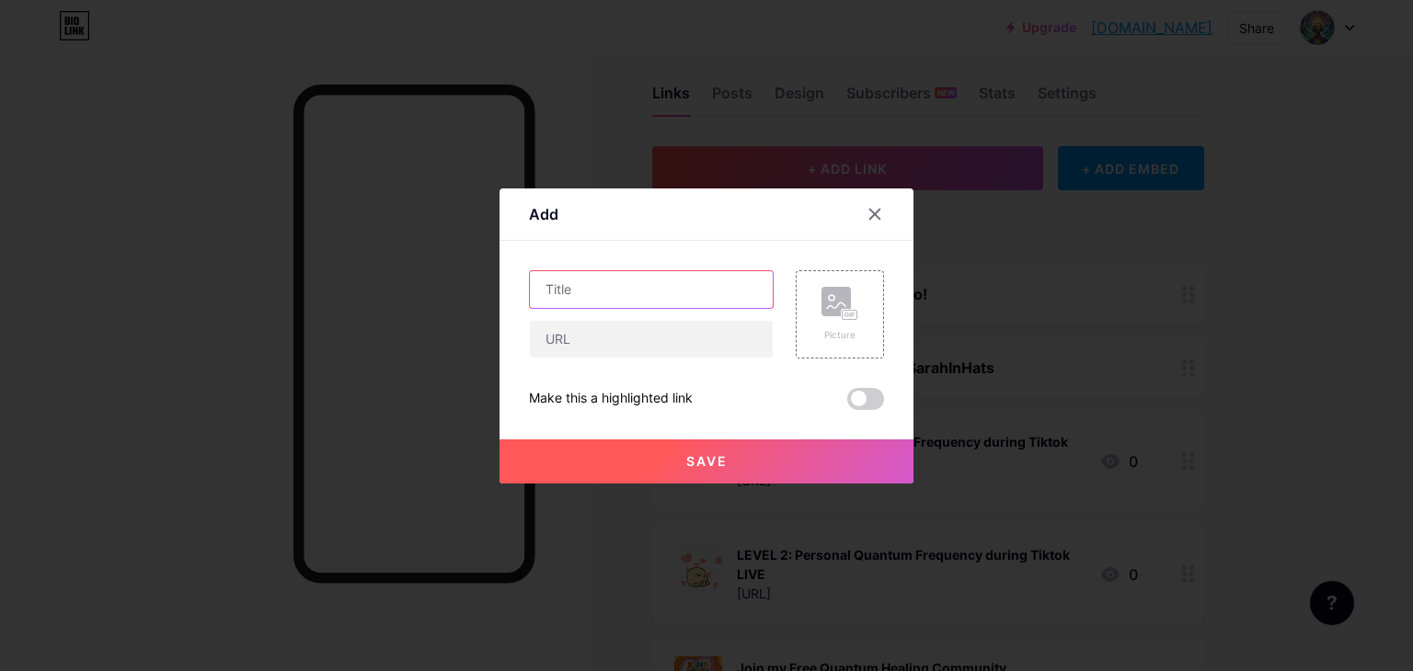
click at [688, 281] on input "text" at bounding box center [651, 289] width 243 height 37
paste input "LEVEL 1: Personal Quantum Frequency during Tiktok LIVE"
click at [594, 282] on input "LEVEL 1: Personal Quantum Frequency during Tiktok LIVE" at bounding box center [651, 289] width 243 height 37
type input "LEVEL 3: Personal Quantum Frequency during Tiktok LIVE"
click at [679, 343] on input "text" at bounding box center [651, 339] width 243 height 37
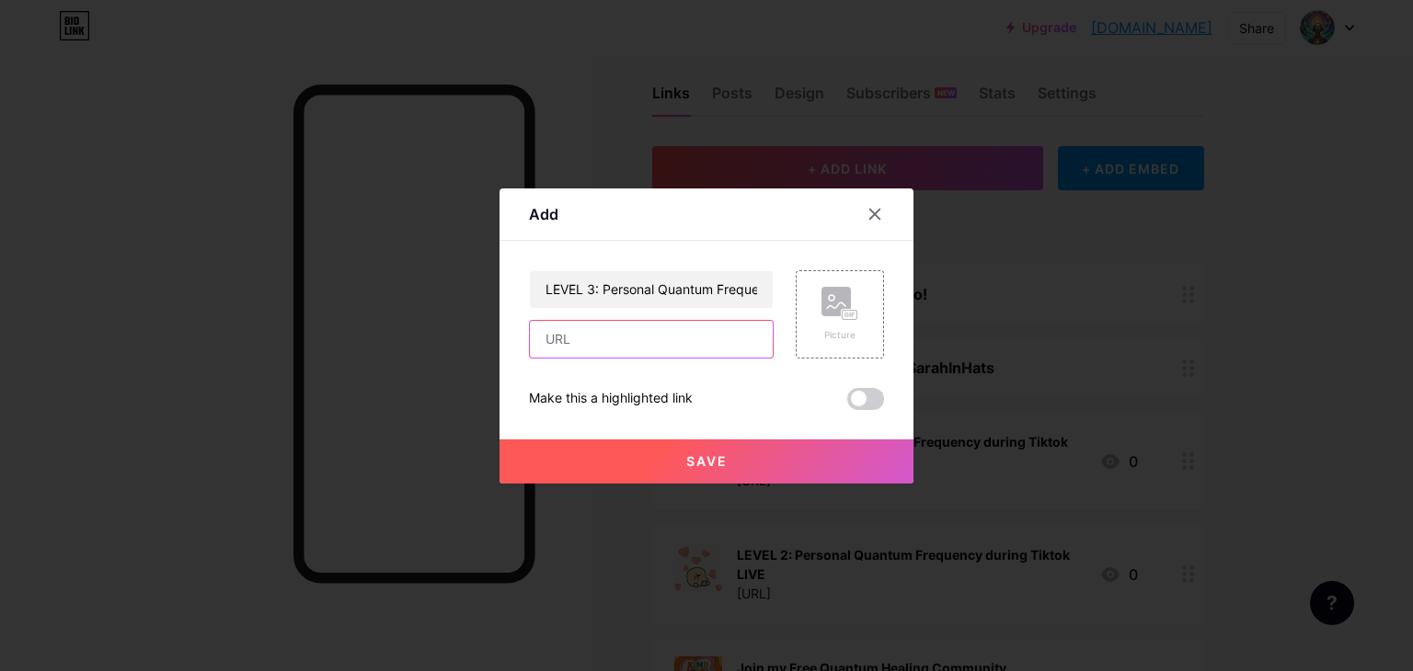
paste input "[URL]"
type input "[URL]"
click at [858, 296] on div "Picture" at bounding box center [839, 314] width 88 height 88
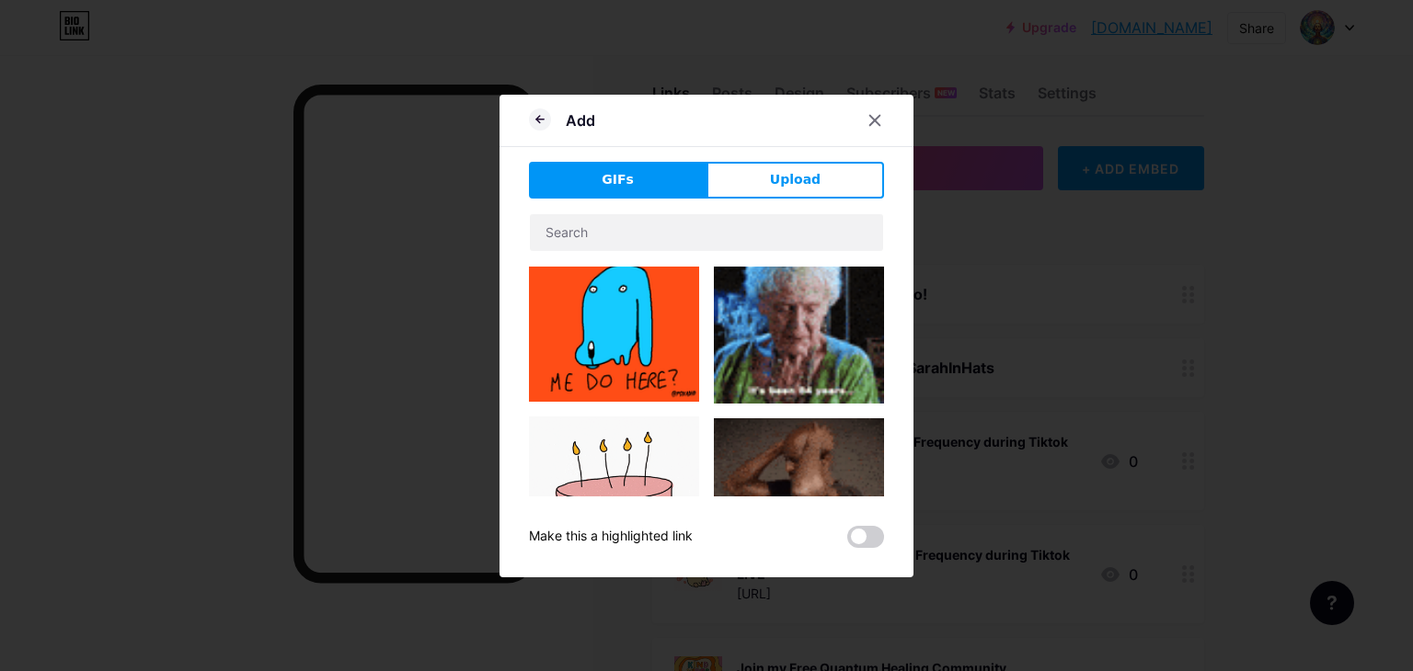
scroll to position [1170, 0]
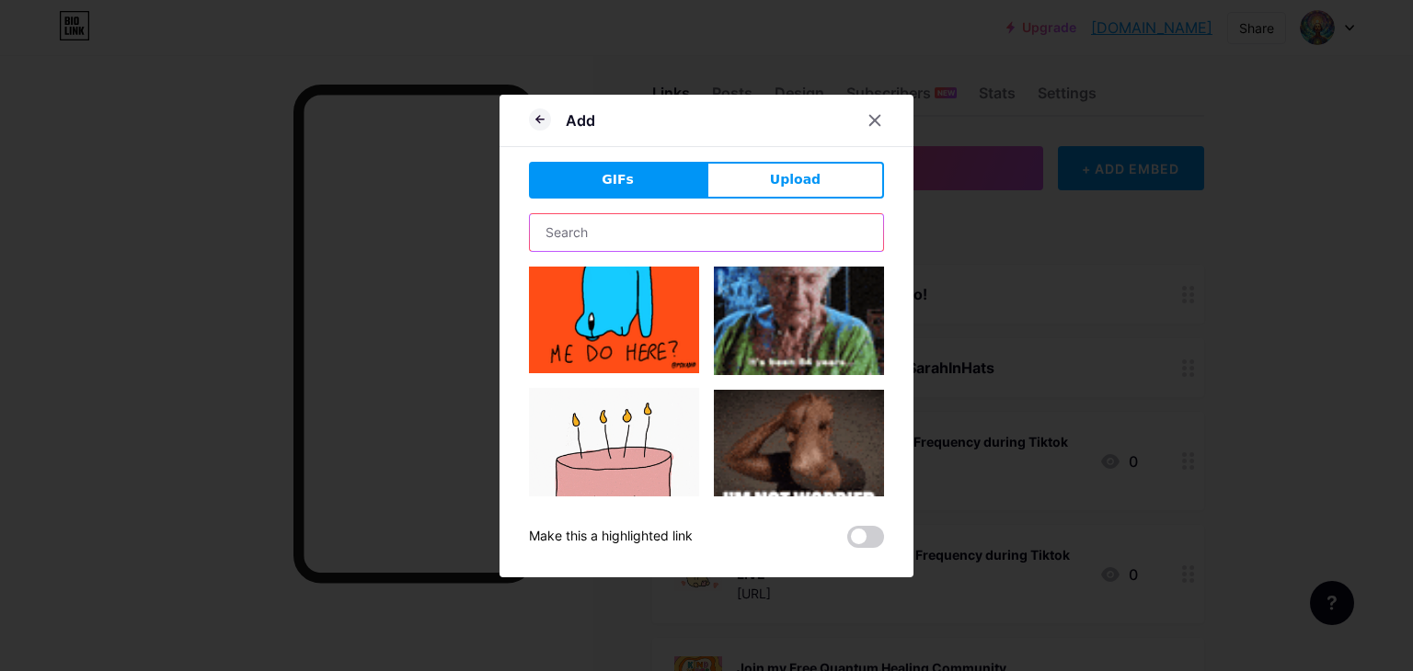
click at [754, 231] on input "text" at bounding box center [706, 232] width 353 height 37
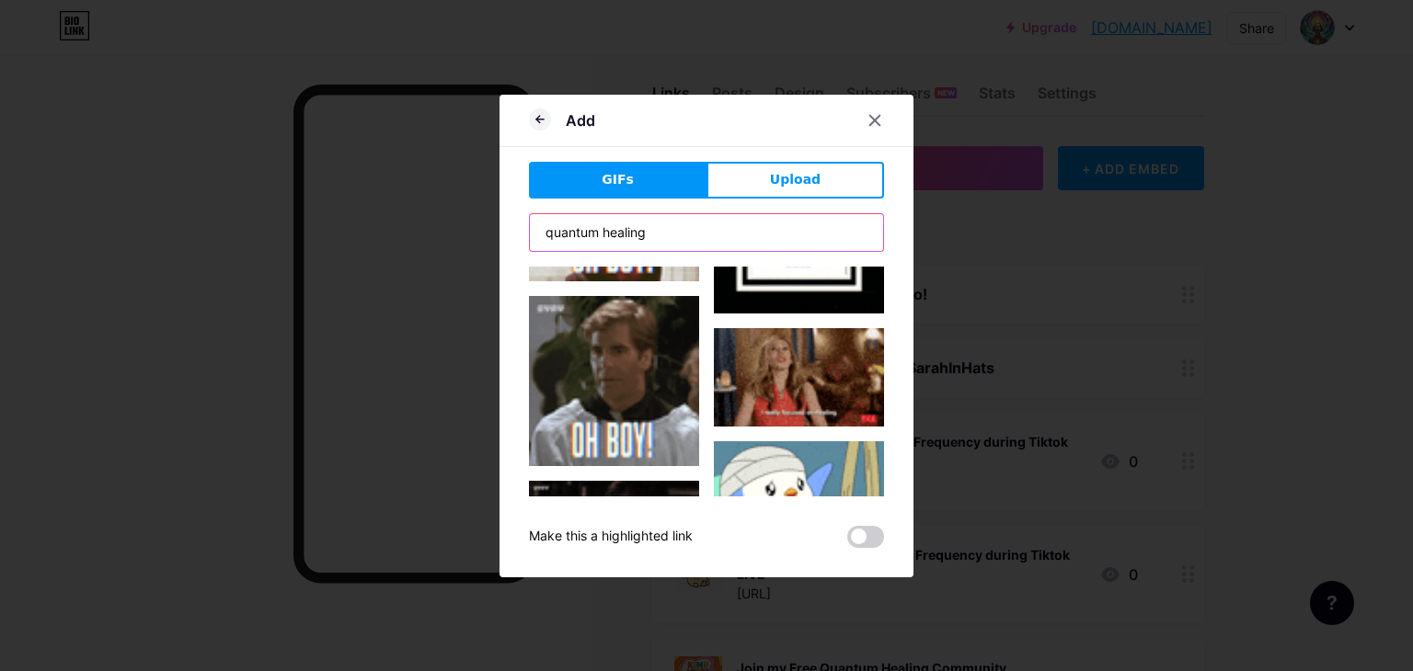
scroll to position [0, 0]
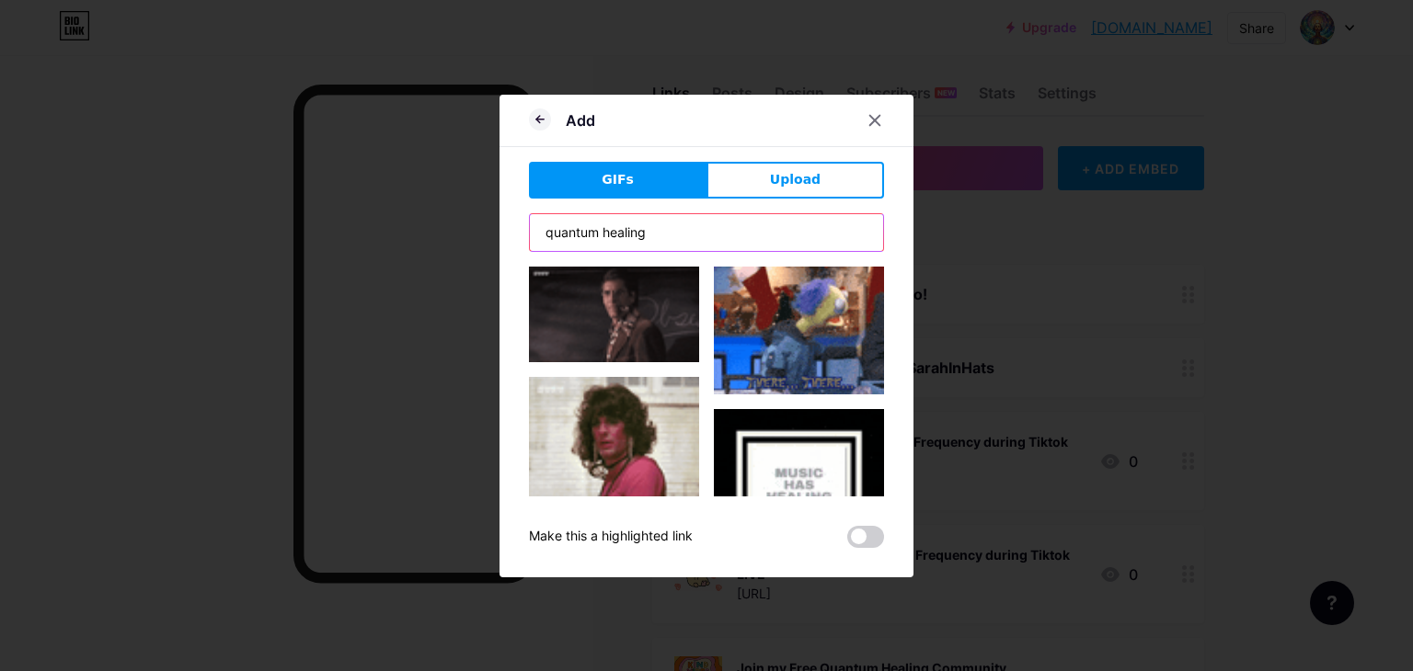
type input "quantum healing"
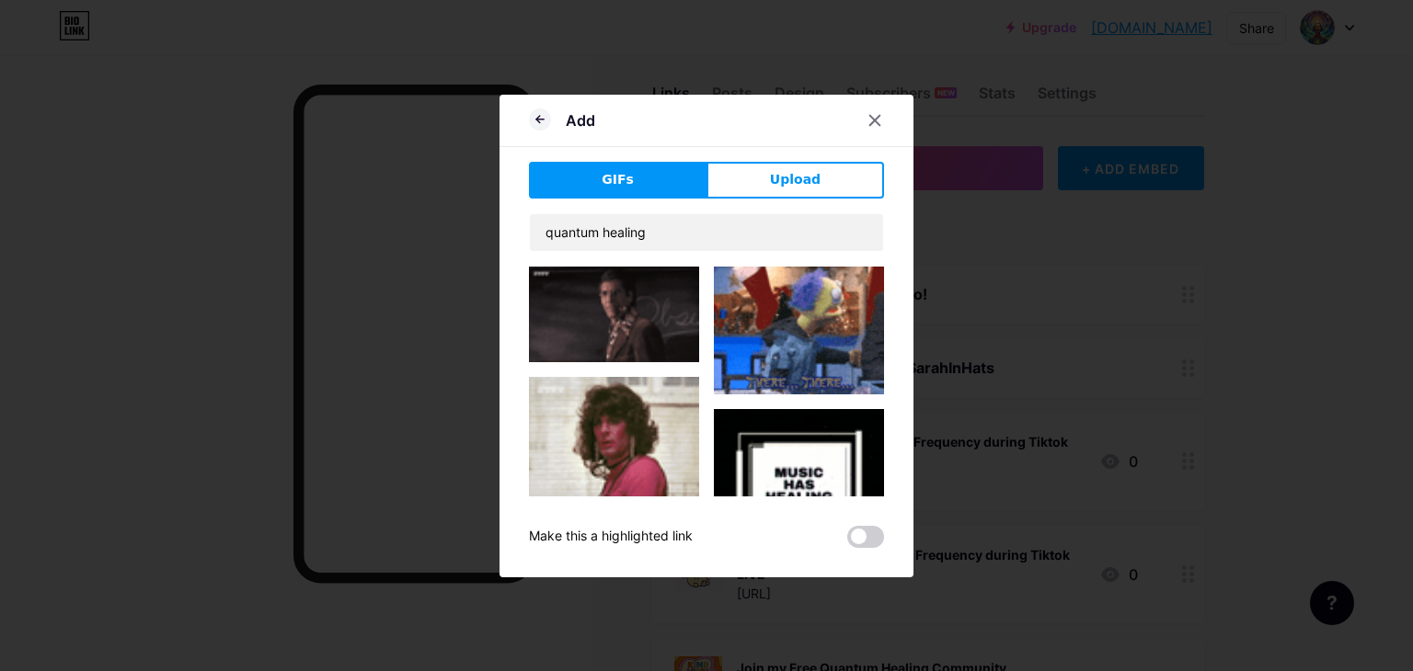
drag, startPoint x: 905, startPoint y: 326, endPoint x: 896, endPoint y: 327, distance: 9.2
click at [903, 327] on div "Add GIFs Upload Content YouTube Play YouTube video without leaving your page. A…" at bounding box center [706, 336] width 414 height 483
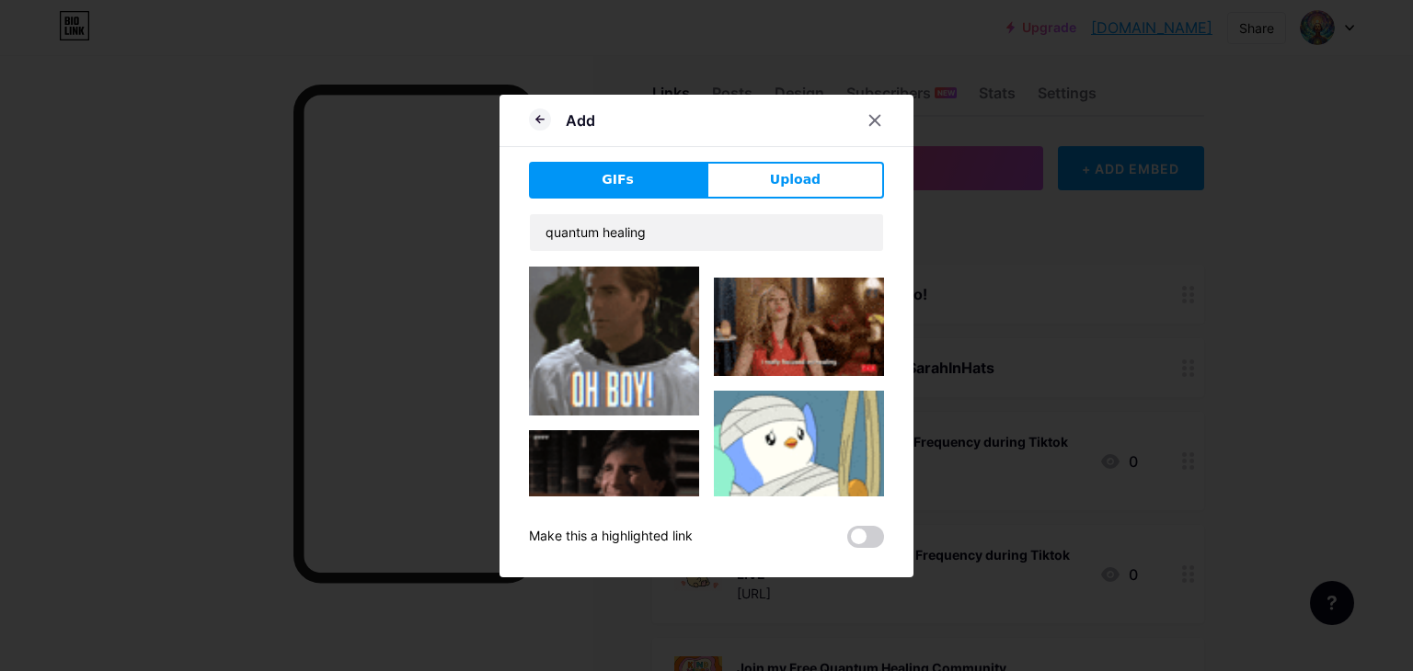
scroll to position [427, 0]
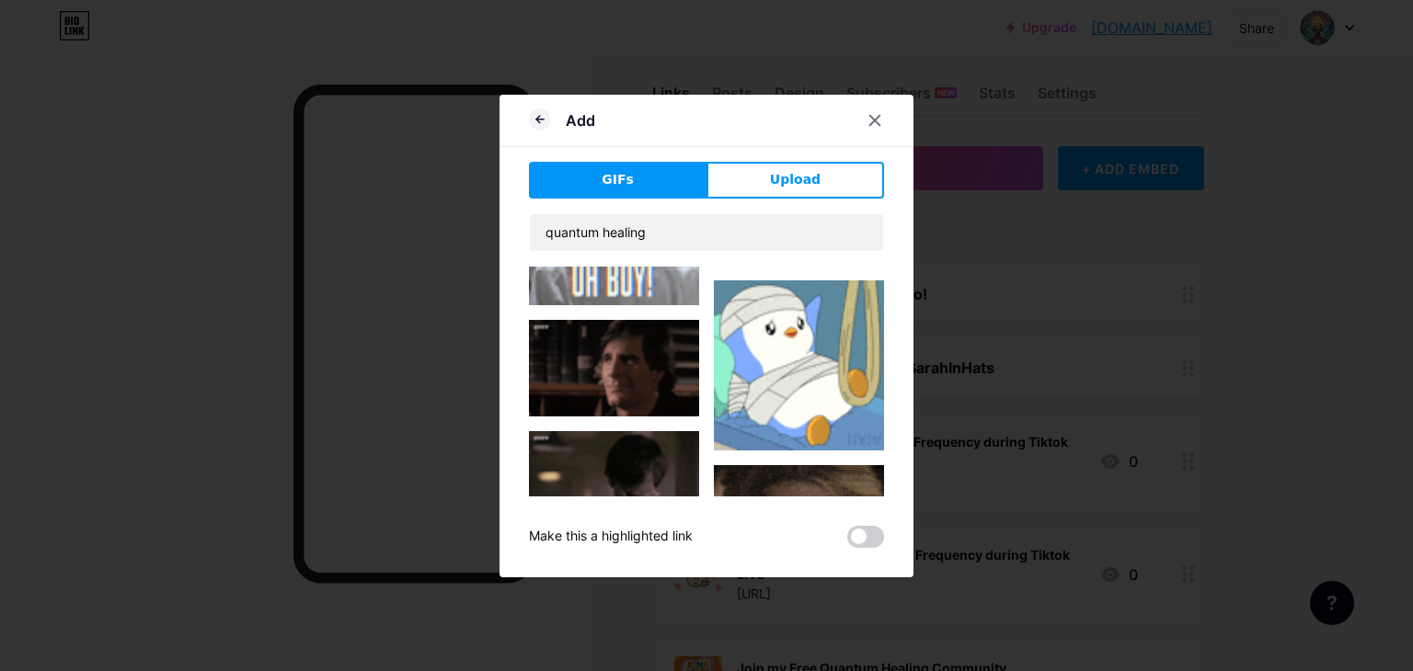
click at [798, 365] on img at bounding box center [799, 365] width 170 height 170
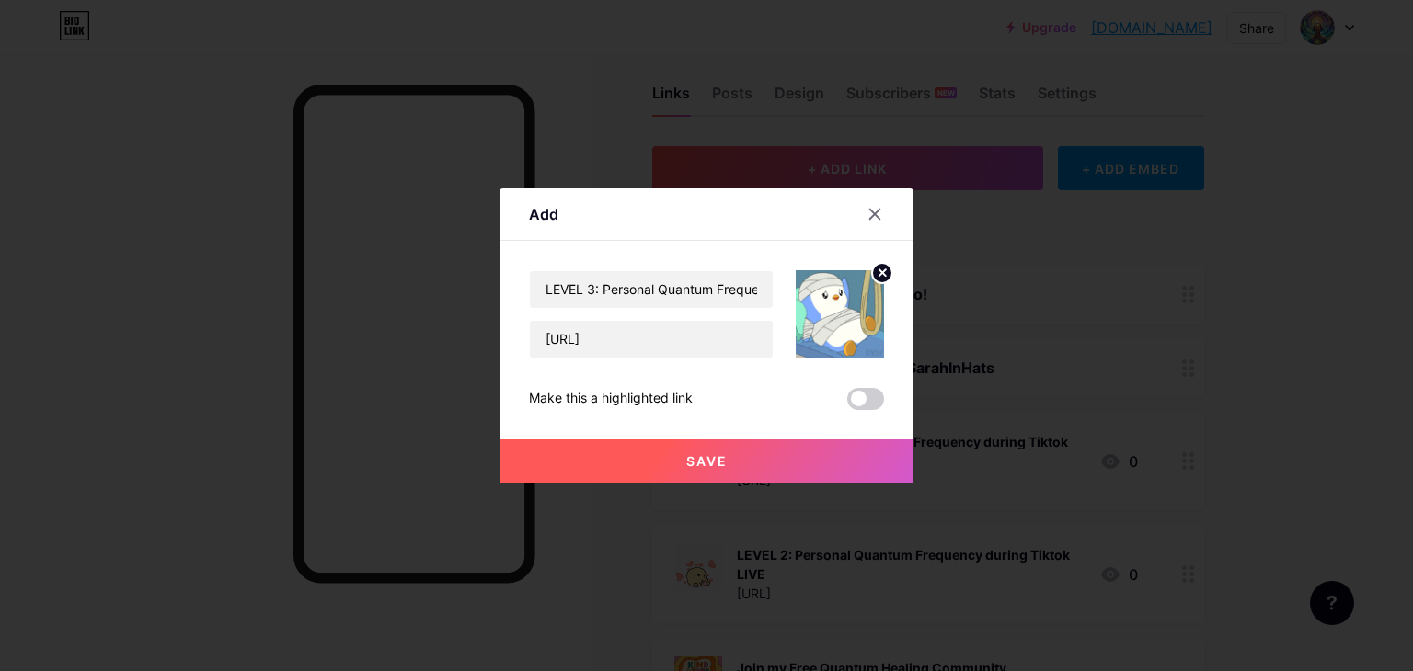
click at [714, 461] on span "Save" at bounding box center [706, 461] width 41 height 16
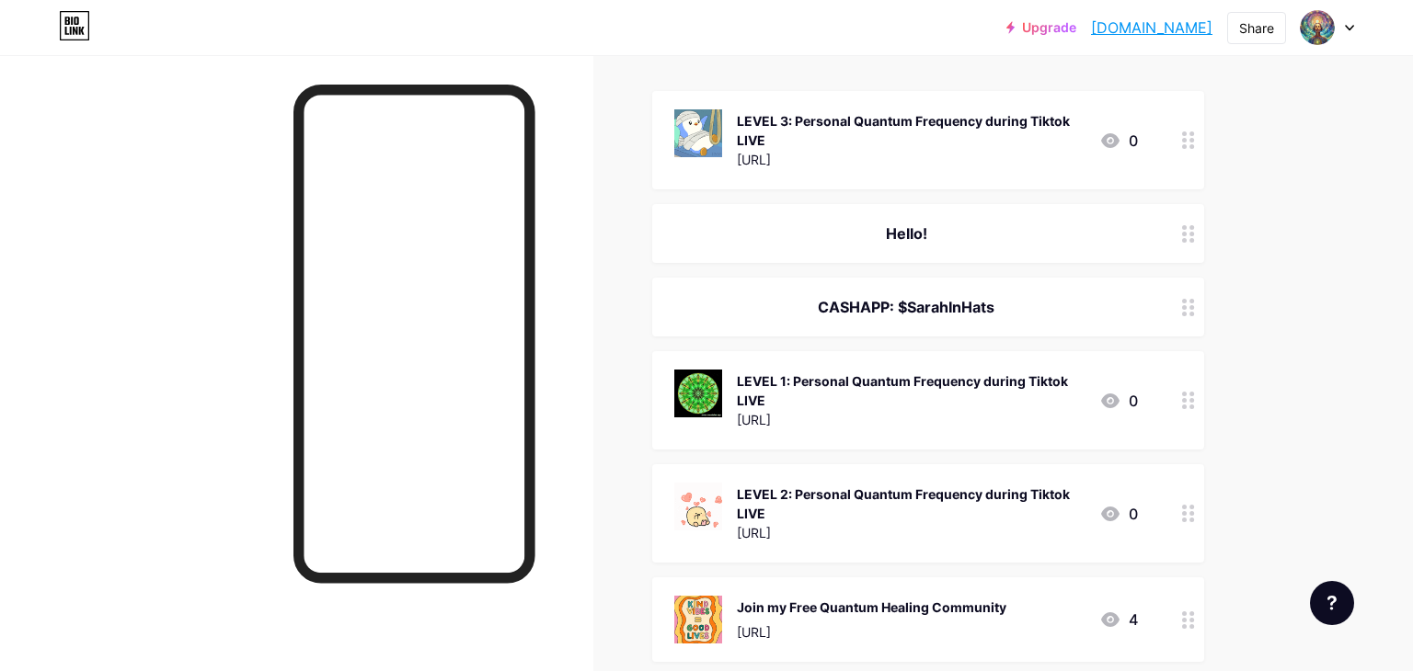
scroll to position [201, 0]
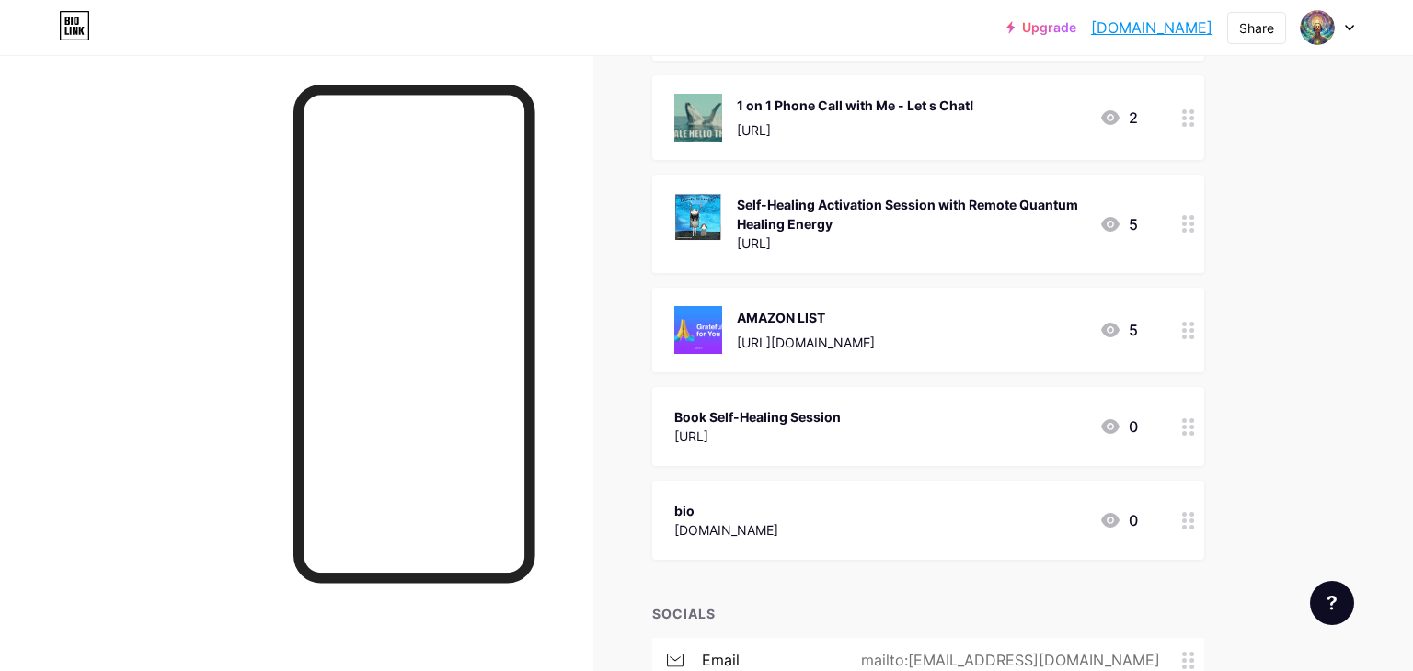
scroll to position [923, 0]
